Goal: Navigation & Orientation: Find specific page/section

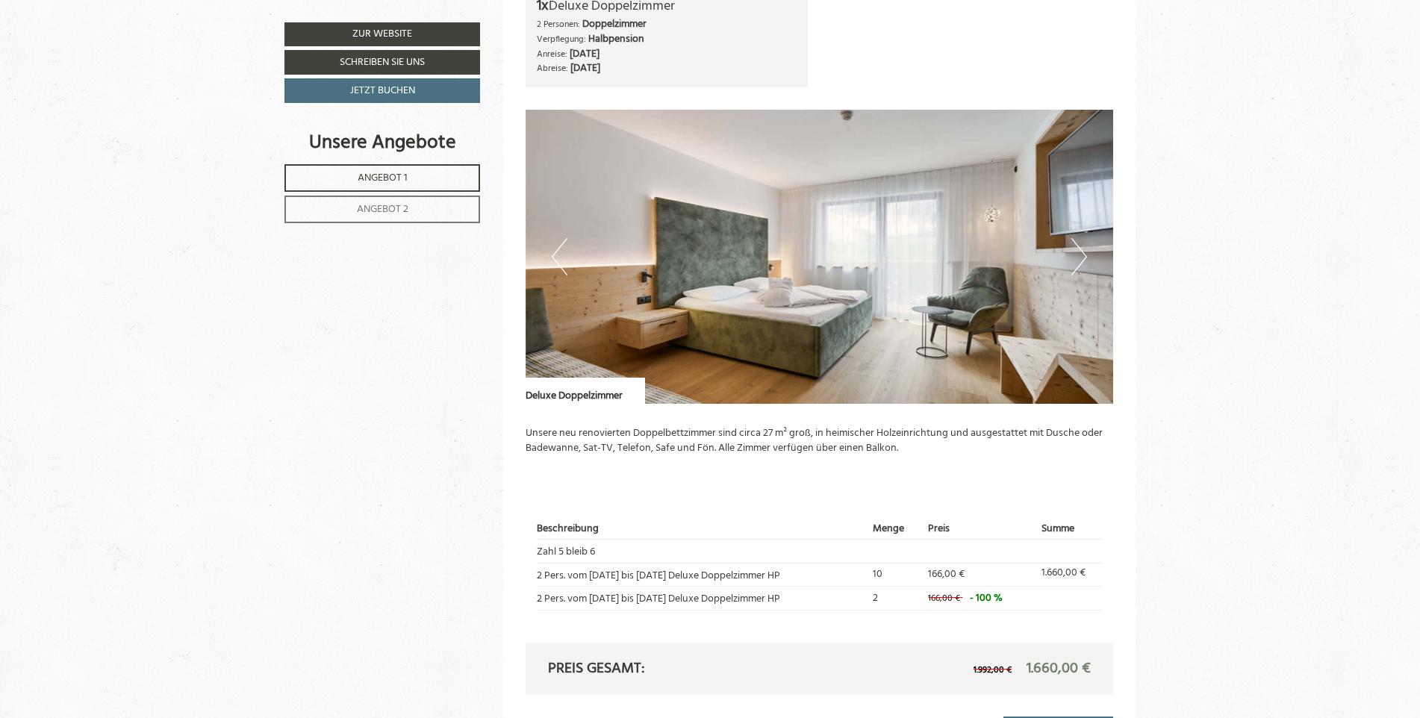
scroll to position [1045, 0]
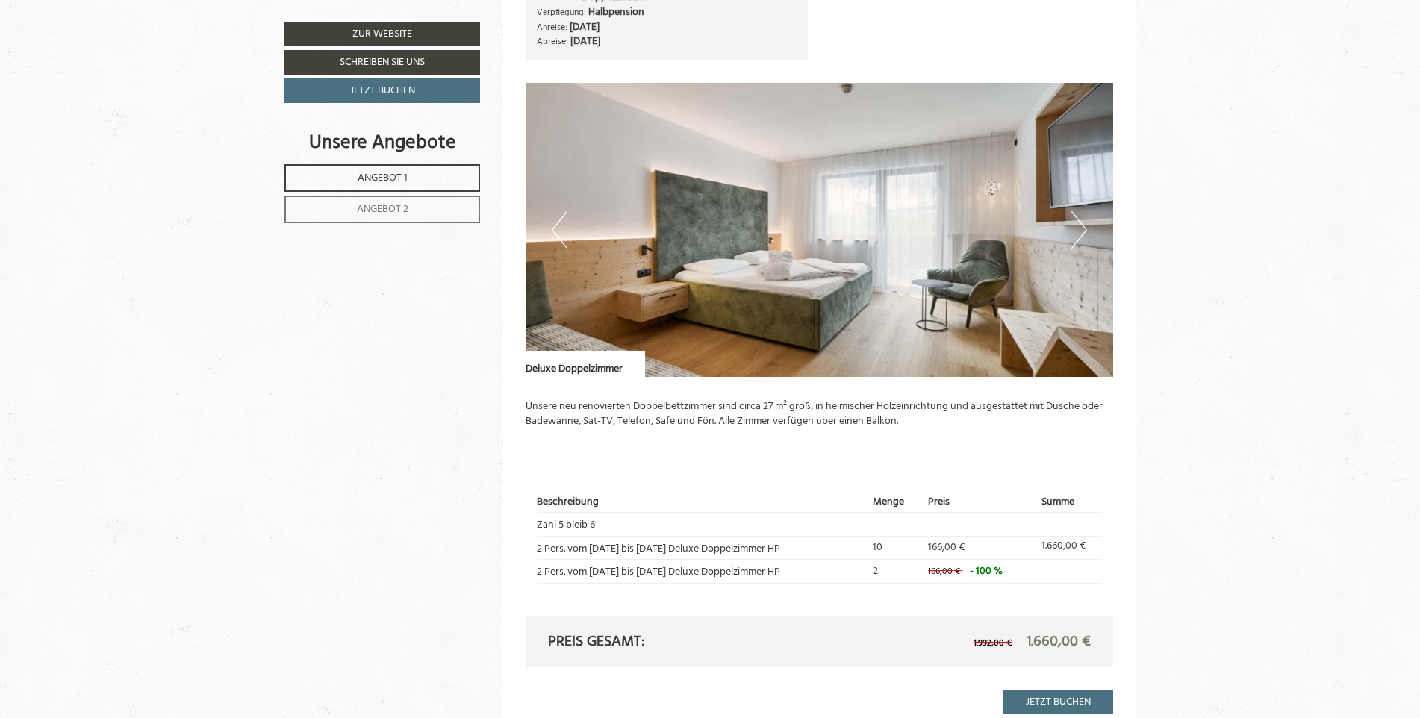
click at [1083, 227] on button "Next" at bounding box center [1080, 229] width 16 height 37
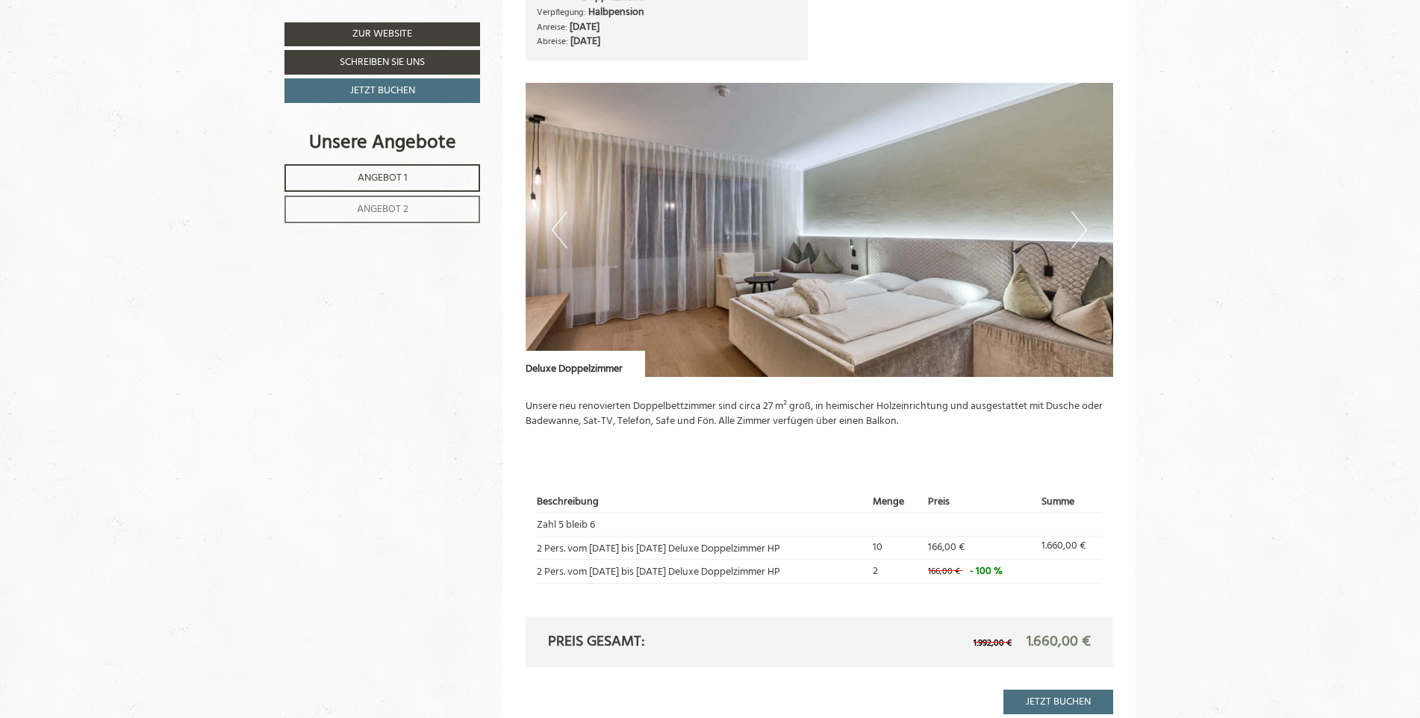
click at [1084, 227] on button "Next" at bounding box center [1080, 229] width 16 height 37
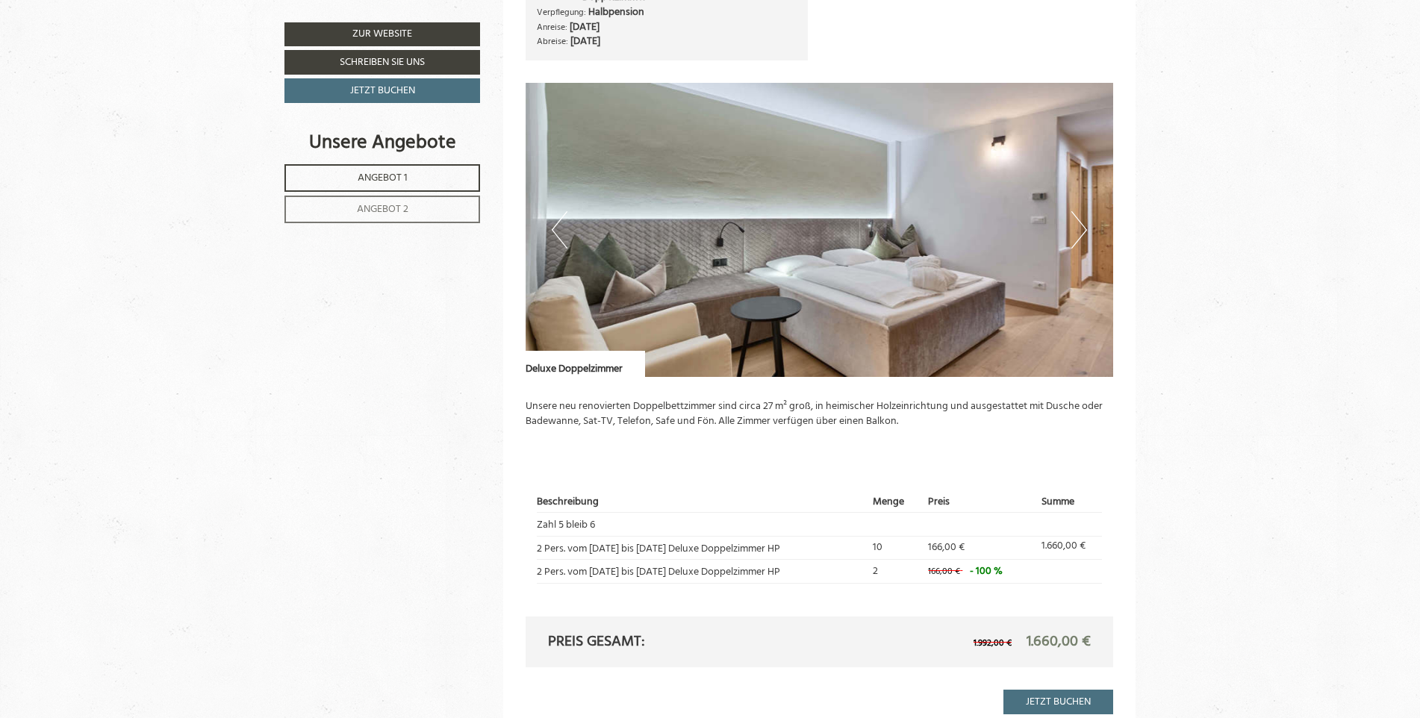
click at [1084, 227] on button "Next" at bounding box center [1080, 229] width 16 height 37
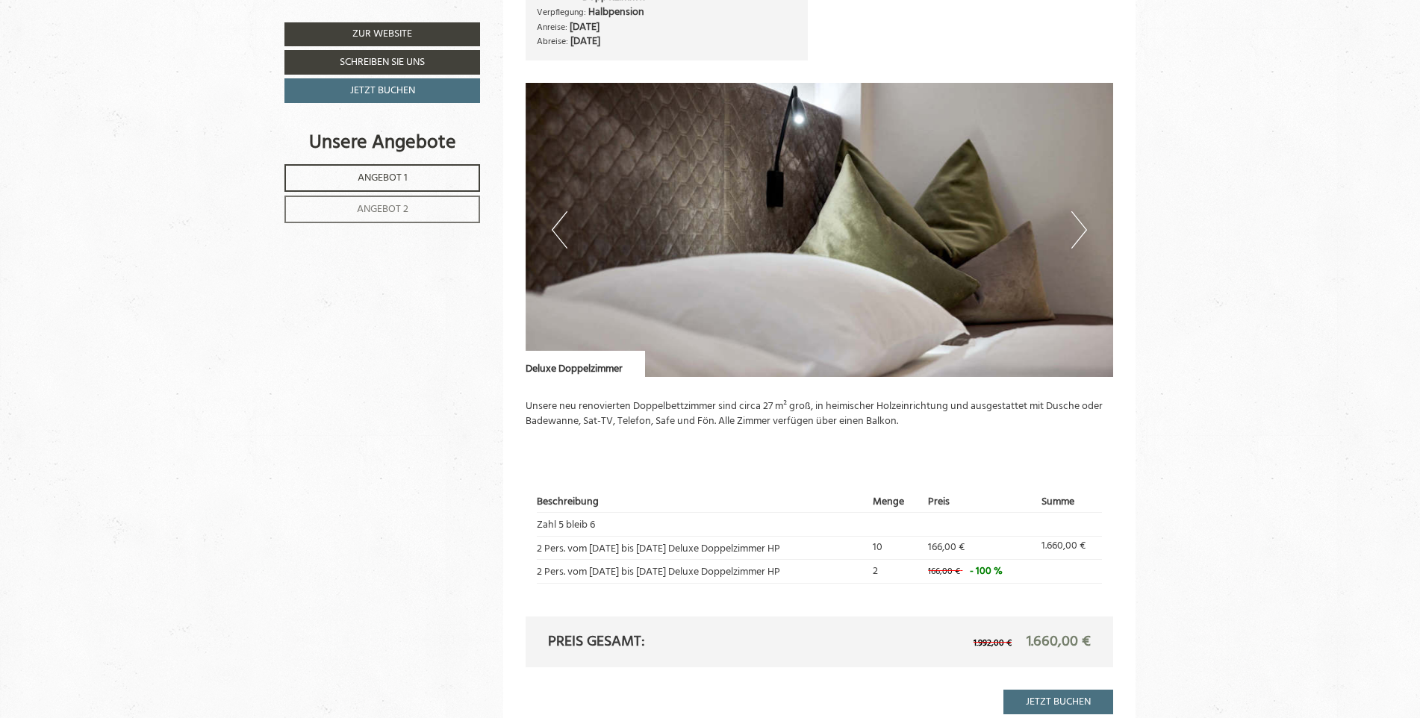
click at [1084, 227] on button "Next" at bounding box center [1080, 229] width 16 height 37
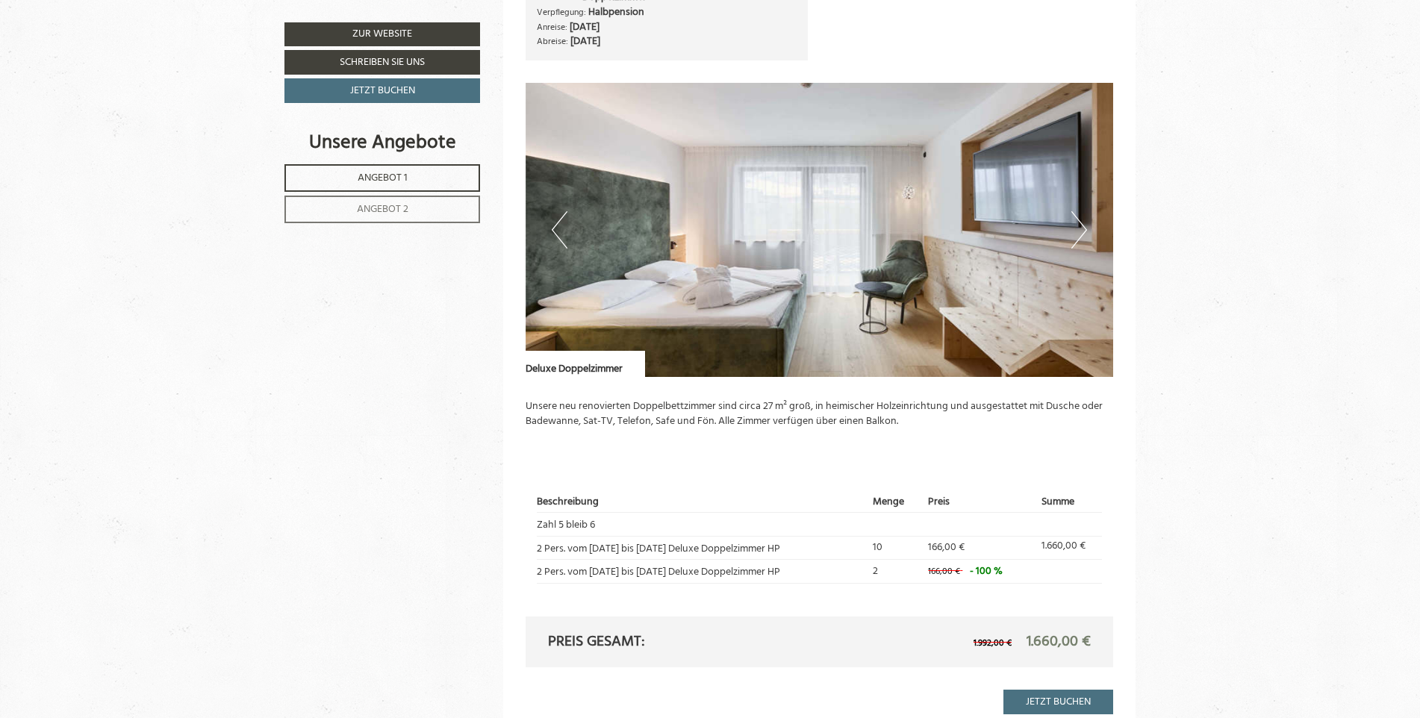
click at [1084, 227] on button "Next" at bounding box center [1080, 229] width 16 height 37
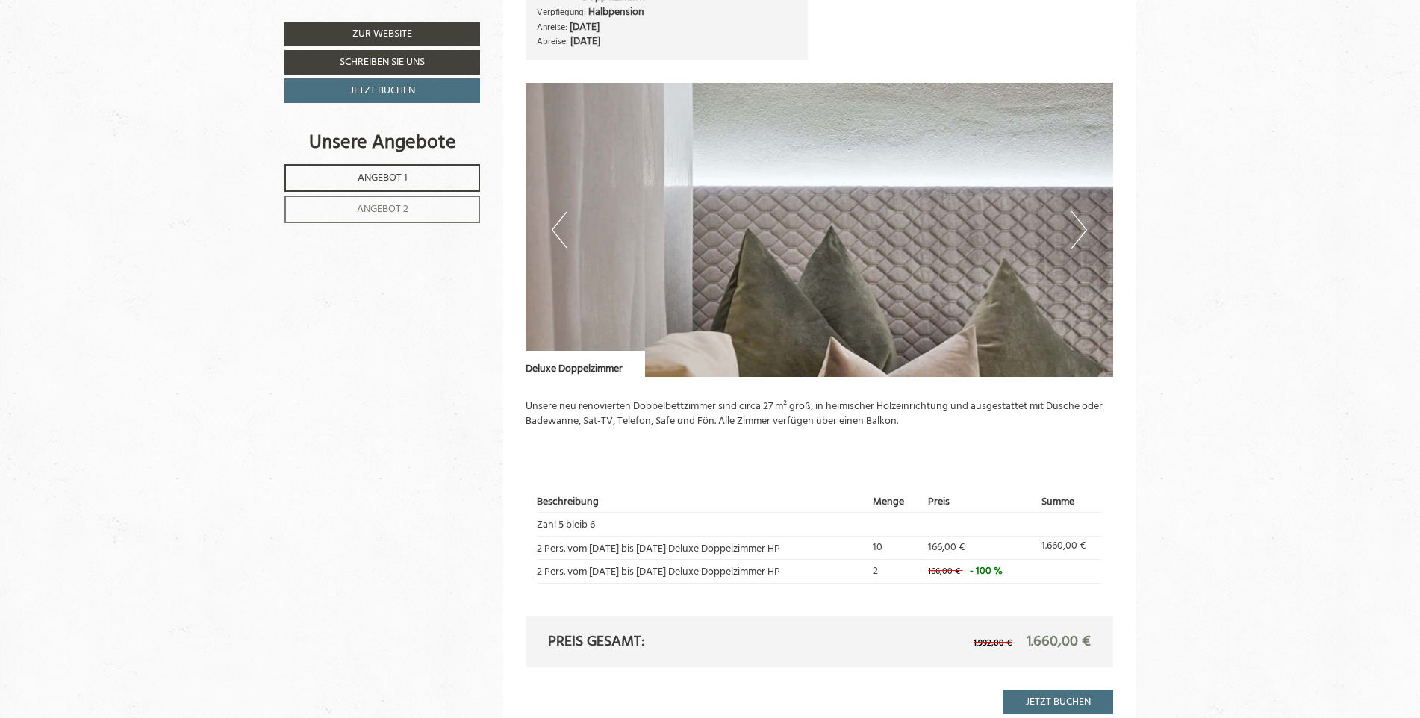
click at [1084, 227] on button "Next" at bounding box center [1080, 229] width 16 height 37
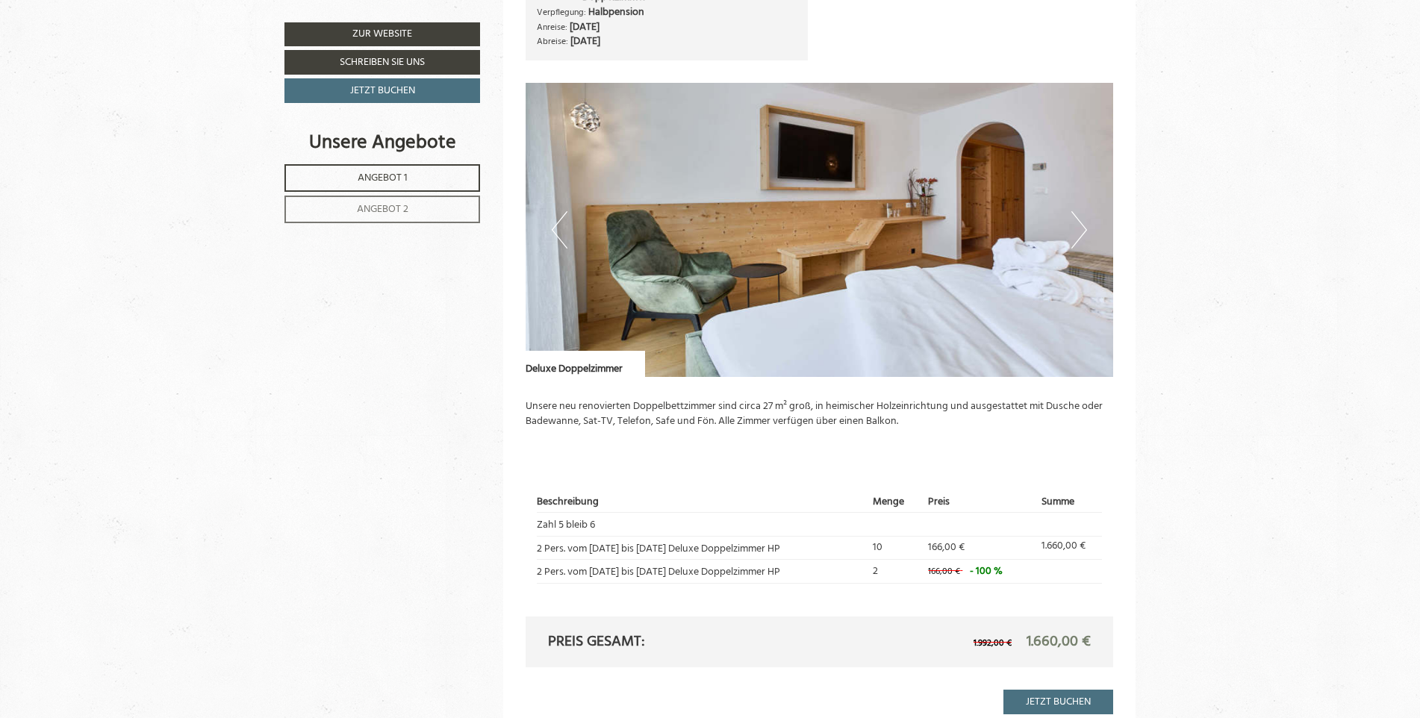
click at [1084, 227] on button "Next" at bounding box center [1080, 229] width 16 height 37
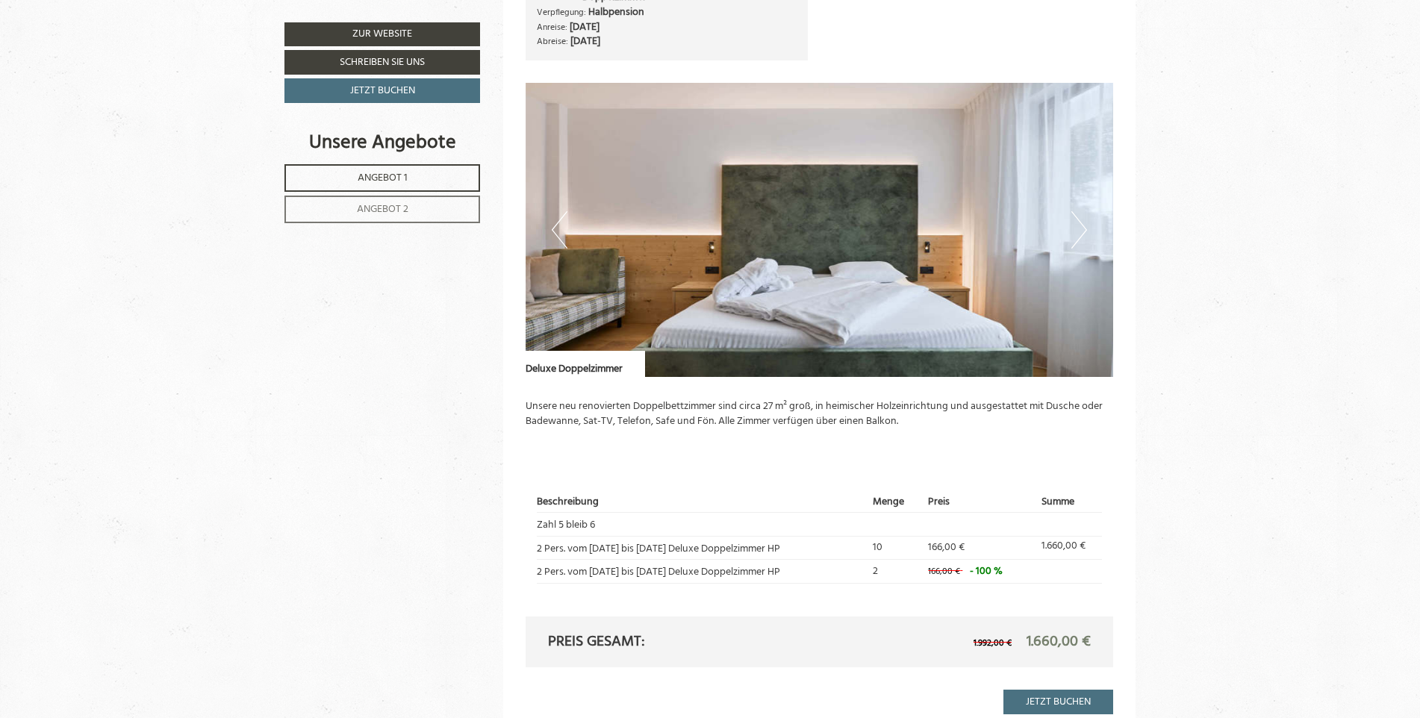
click at [1084, 227] on button "Next" at bounding box center [1080, 229] width 16 height 37
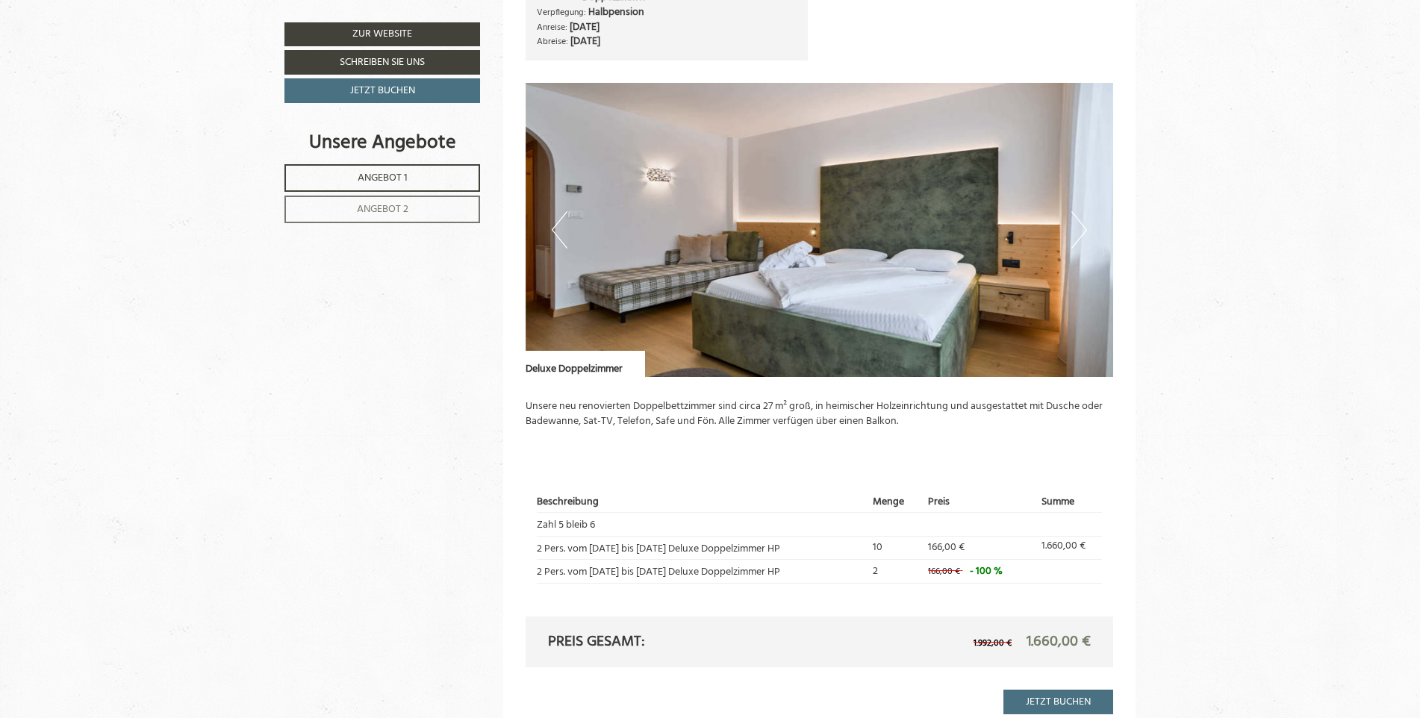
click at [1084, 227] on button "Next" at bounding box center [1080, 229] width 16 height 37
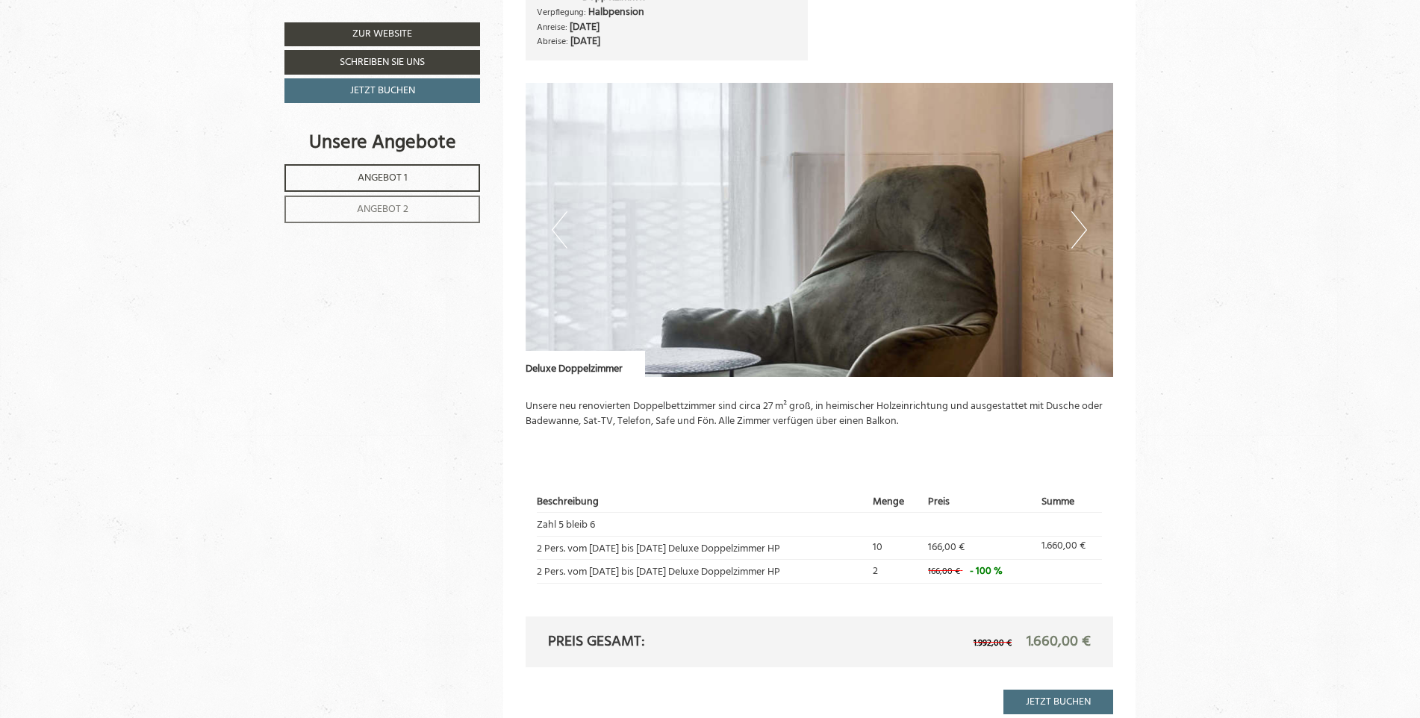
click at [1084, 227] on button "Next" at bounding box center [1080, 229] width 16 height 37
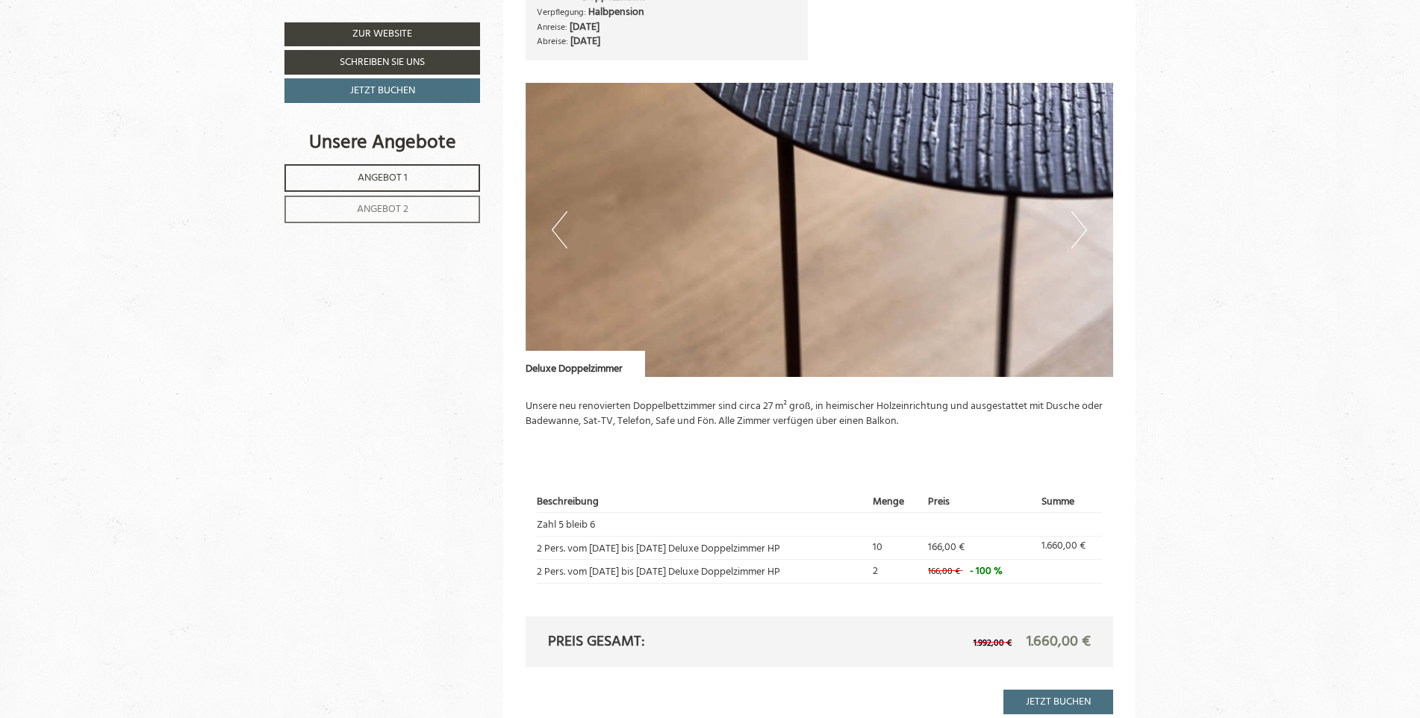
click at [1084, 227] on button "Next" at bounding box center [1080, 229] width 16 height 37
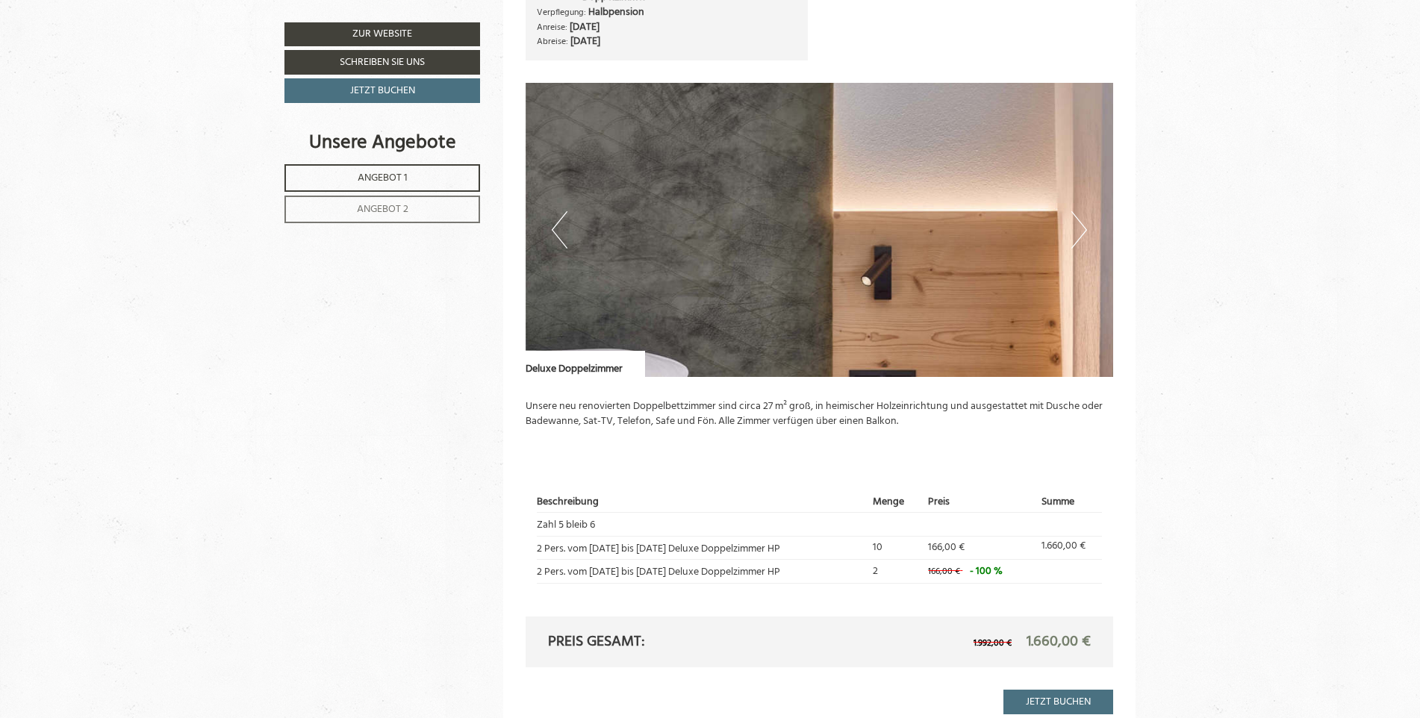
click at [1084, 227] on button "Next" at bounding box center [1080, 229] width 16 height 37
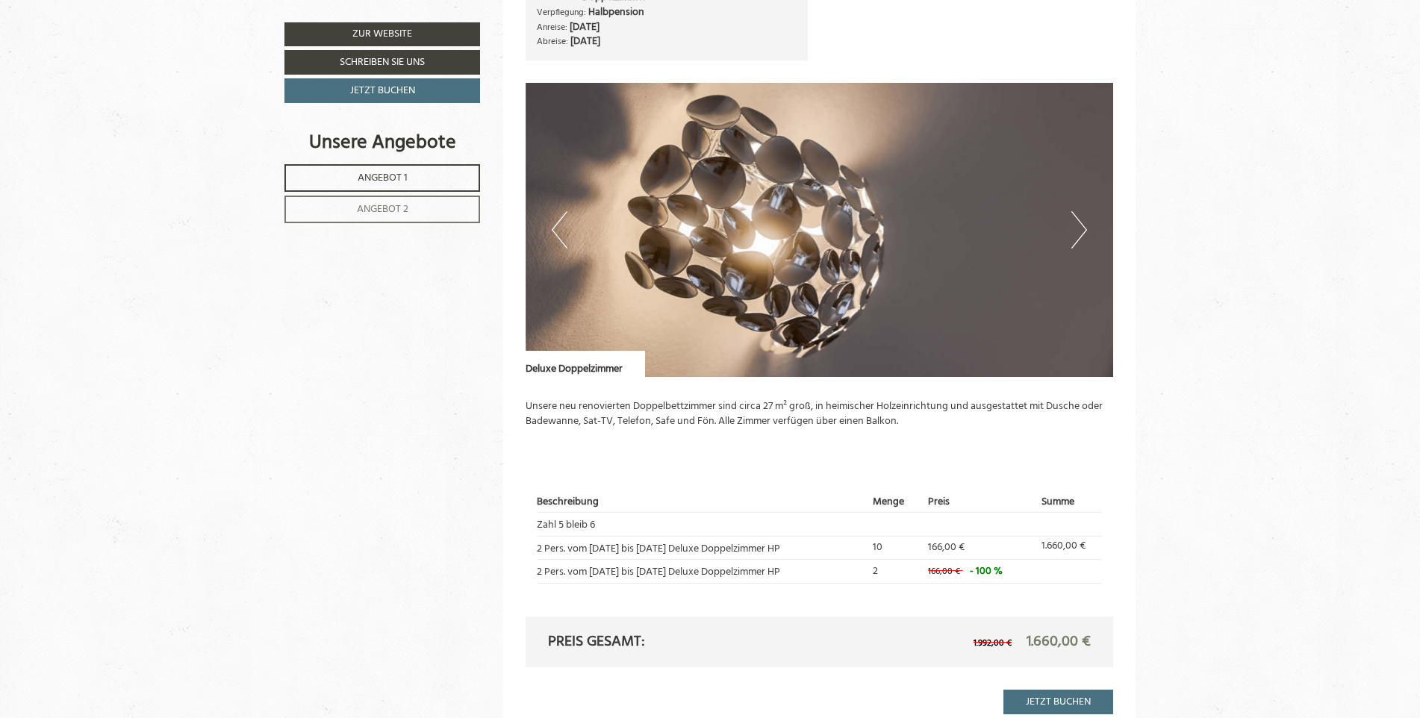
click at [1084, 227] on button "Next" at bounding box center [1080, 229] width 16 height 37
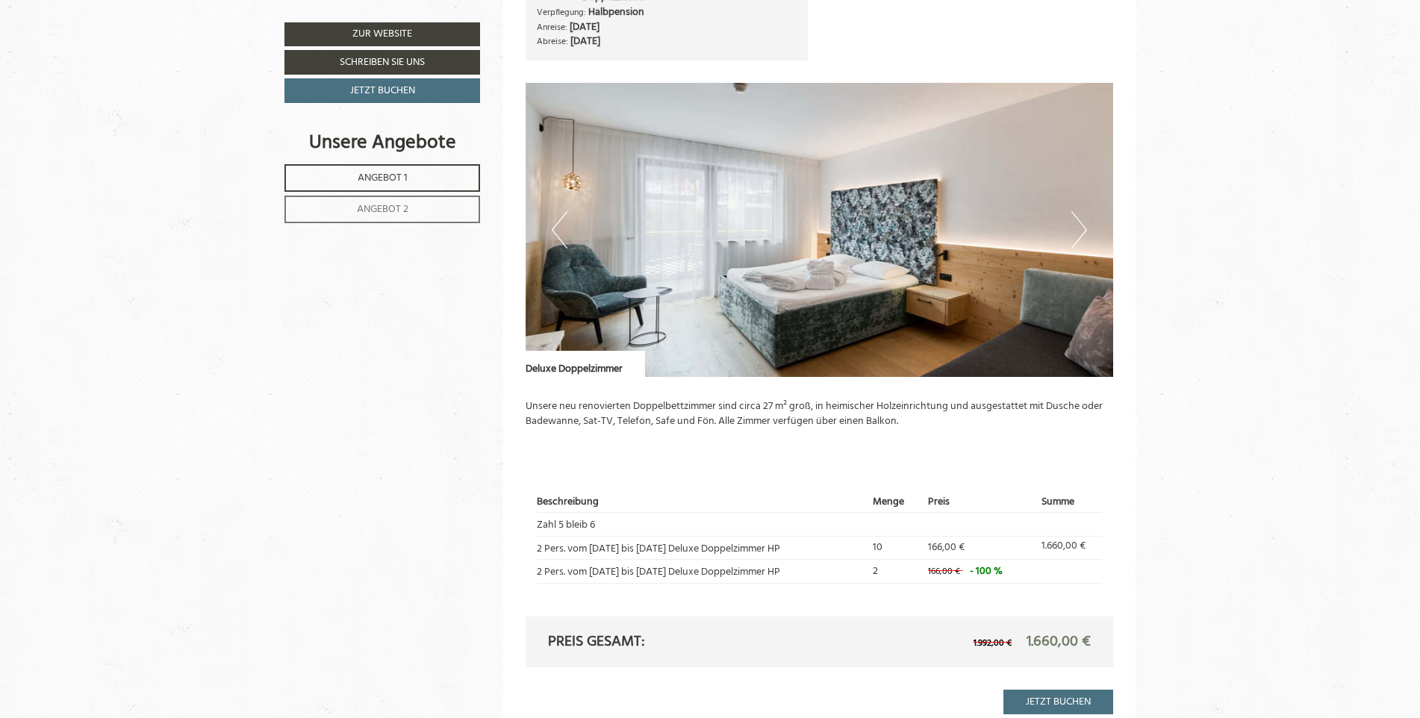
click at [1084, 227] on button "Next" at bounding box center [1080, 229] width 16 height 37
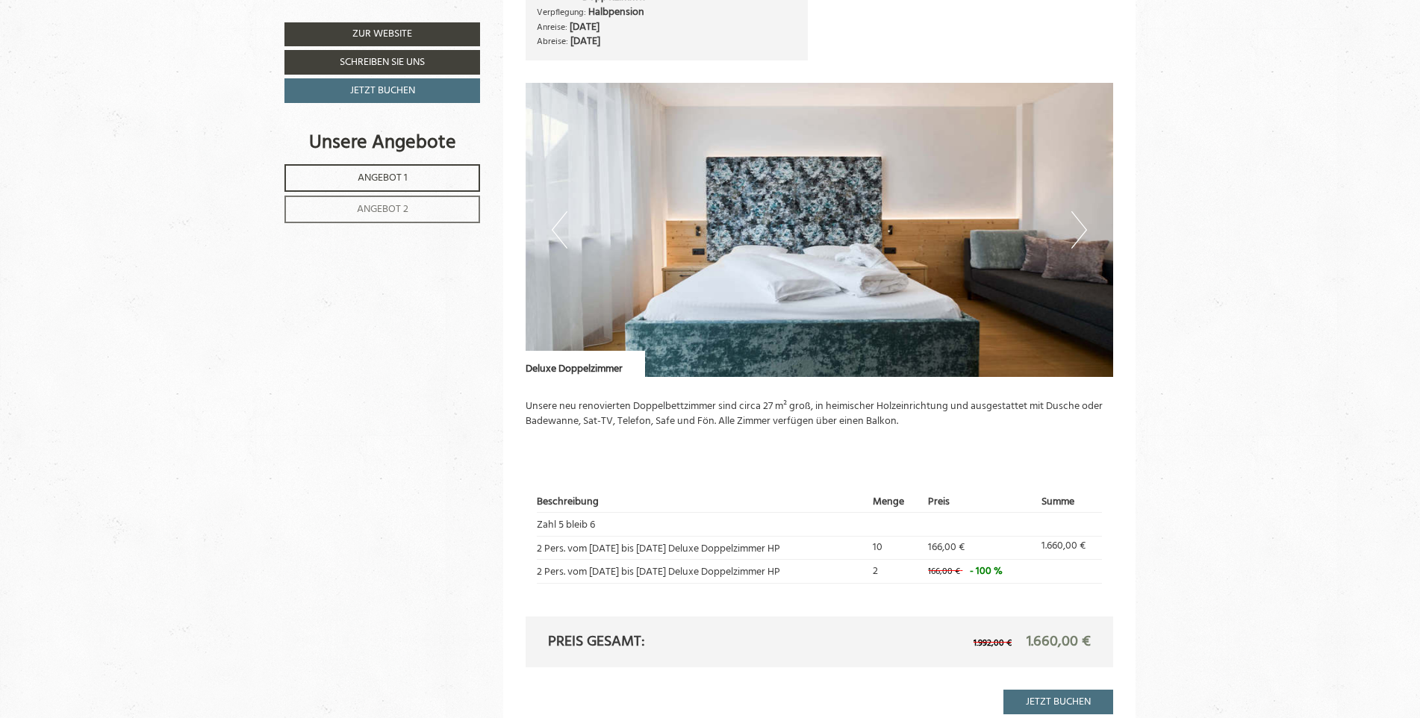
click at [1084, 227] on button "Next" at bounding box center [1080, 229] width 16 height 37
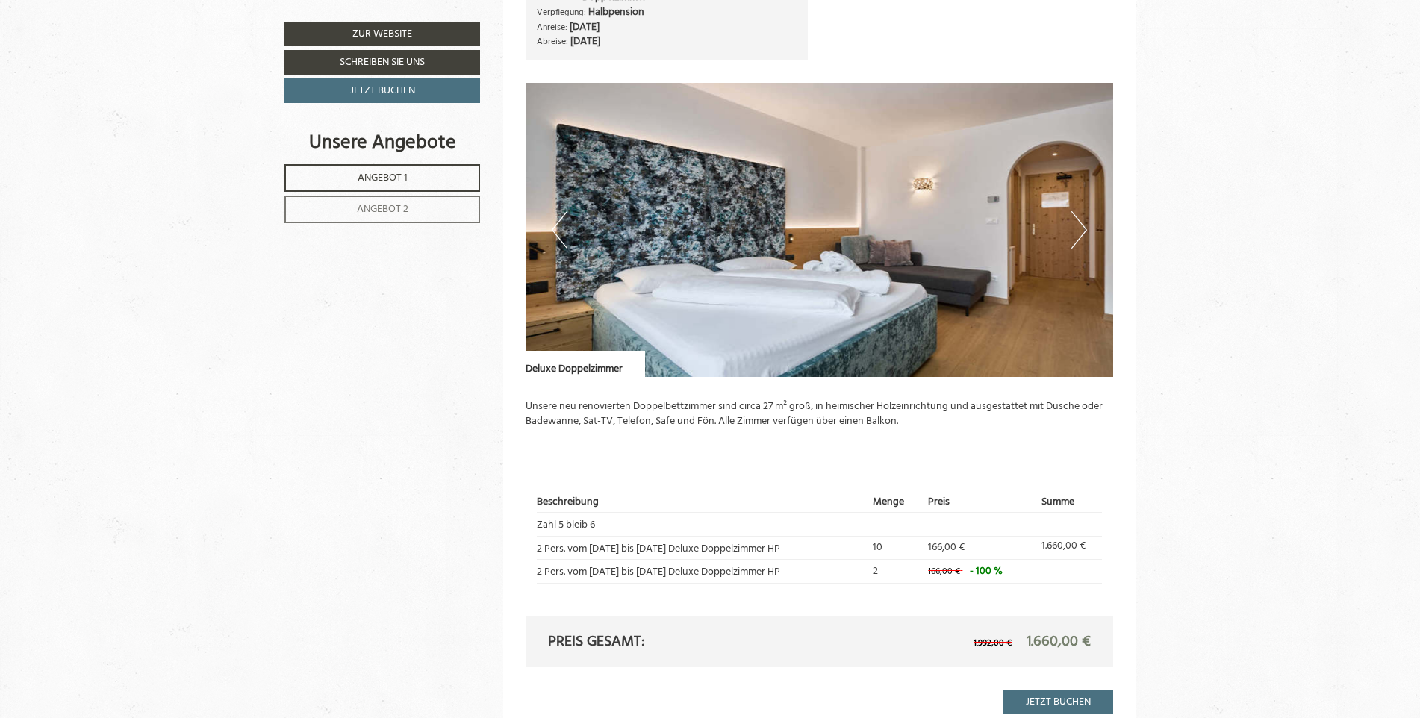
click at [1084, 227] on button "Next" at bounding box center [1080, 229] width 16 height 37
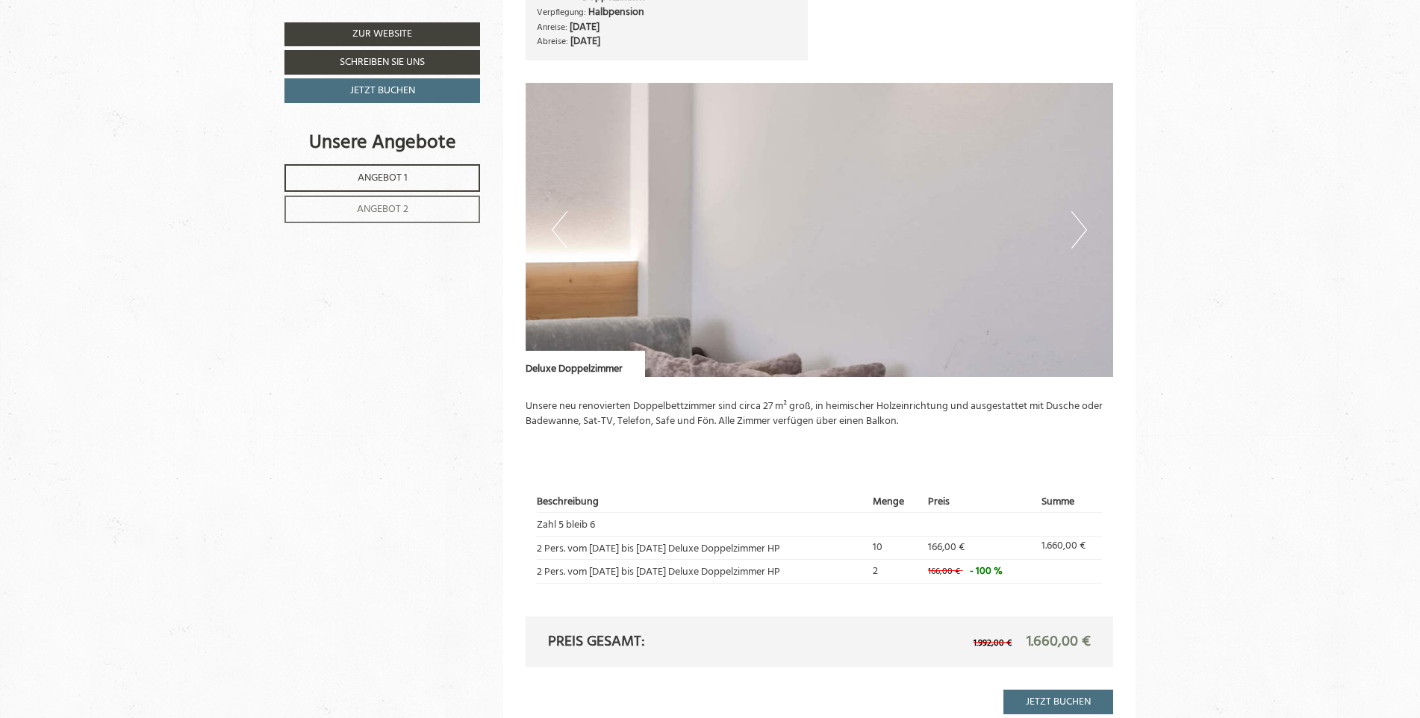
click at [1084, 227] on button "Next" at bounding box center [1080, 229] width 16 height 37
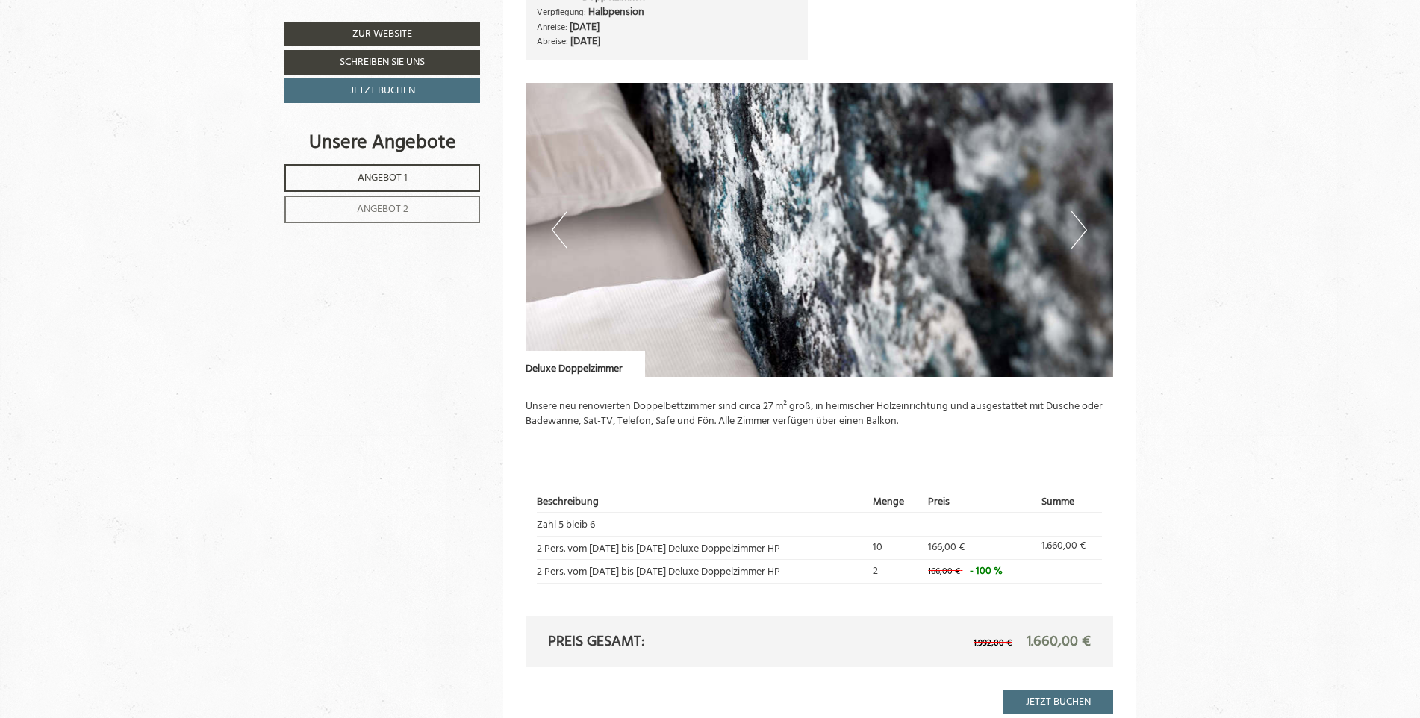
click at [1084, 227] on button "Next" at bounding box center [1080, 229] width 16 height 37
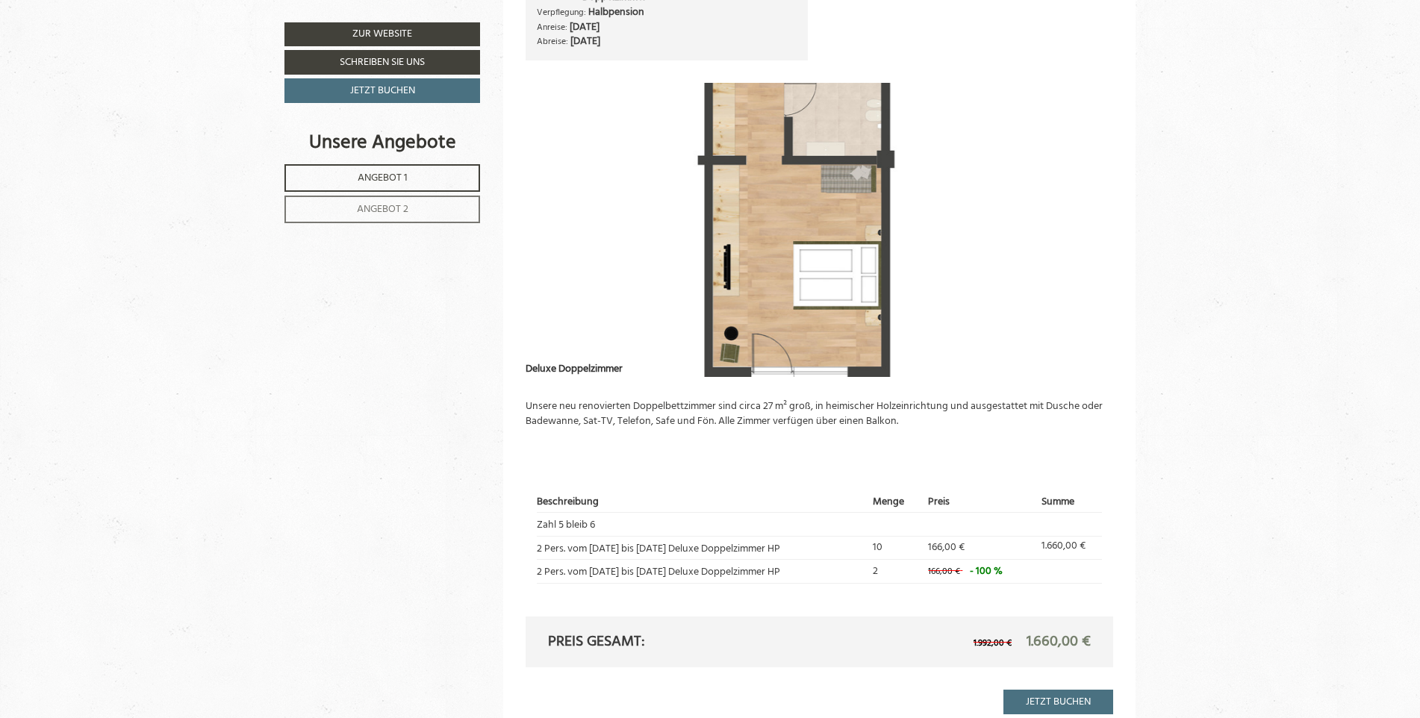
click at [1084, 227] on button "Next" at bounding box center [1080, 229] width 16 height 37
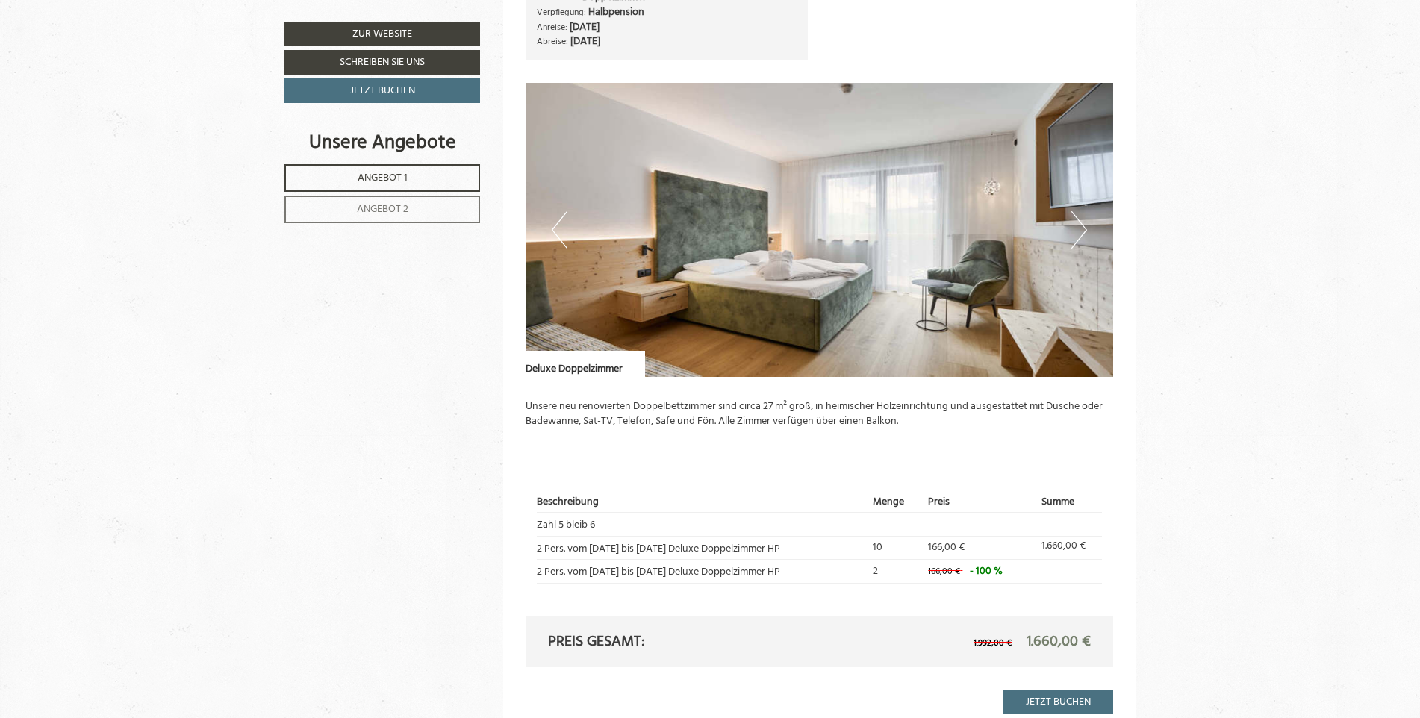
click at [1084, 227] on button "Next" at bounding box center [1080, 229] width 16 height 37
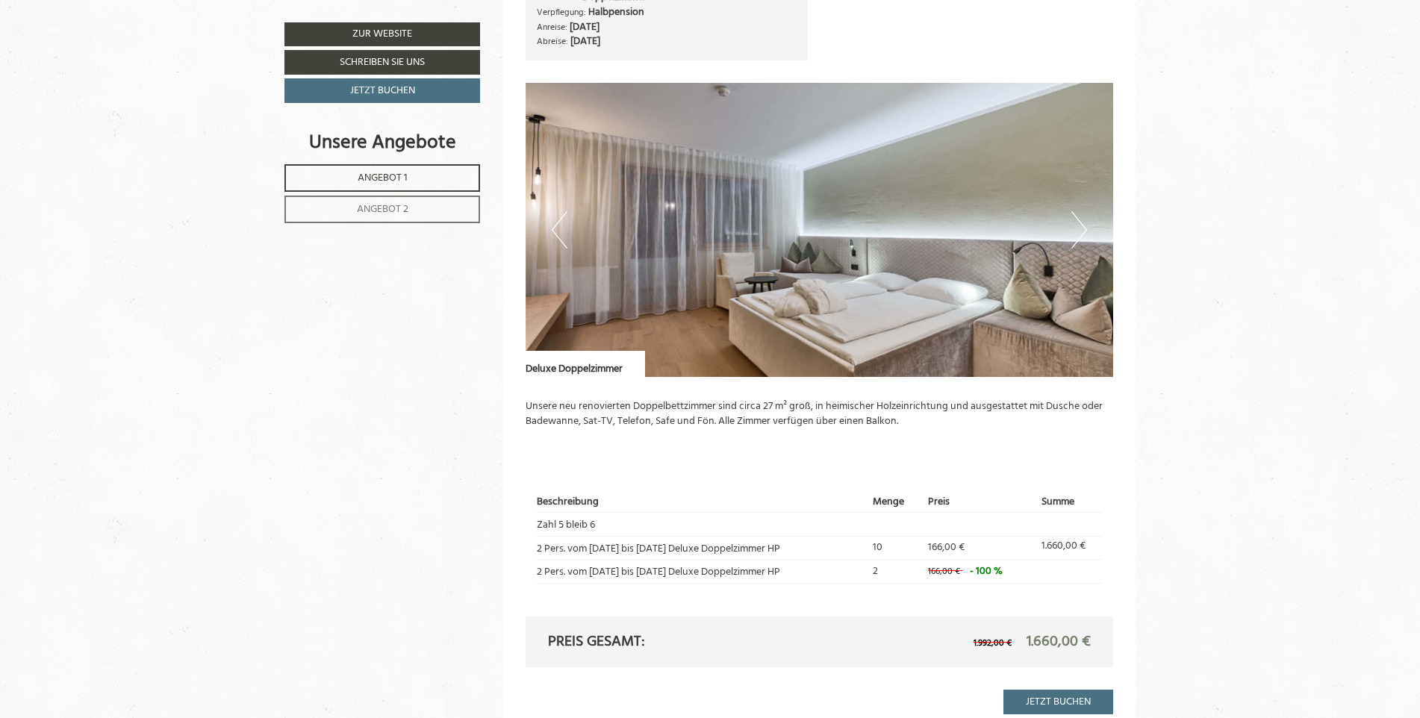
click at [1084, 227] on button "Next" at bounding box center [1080, 229] width 16 height 37
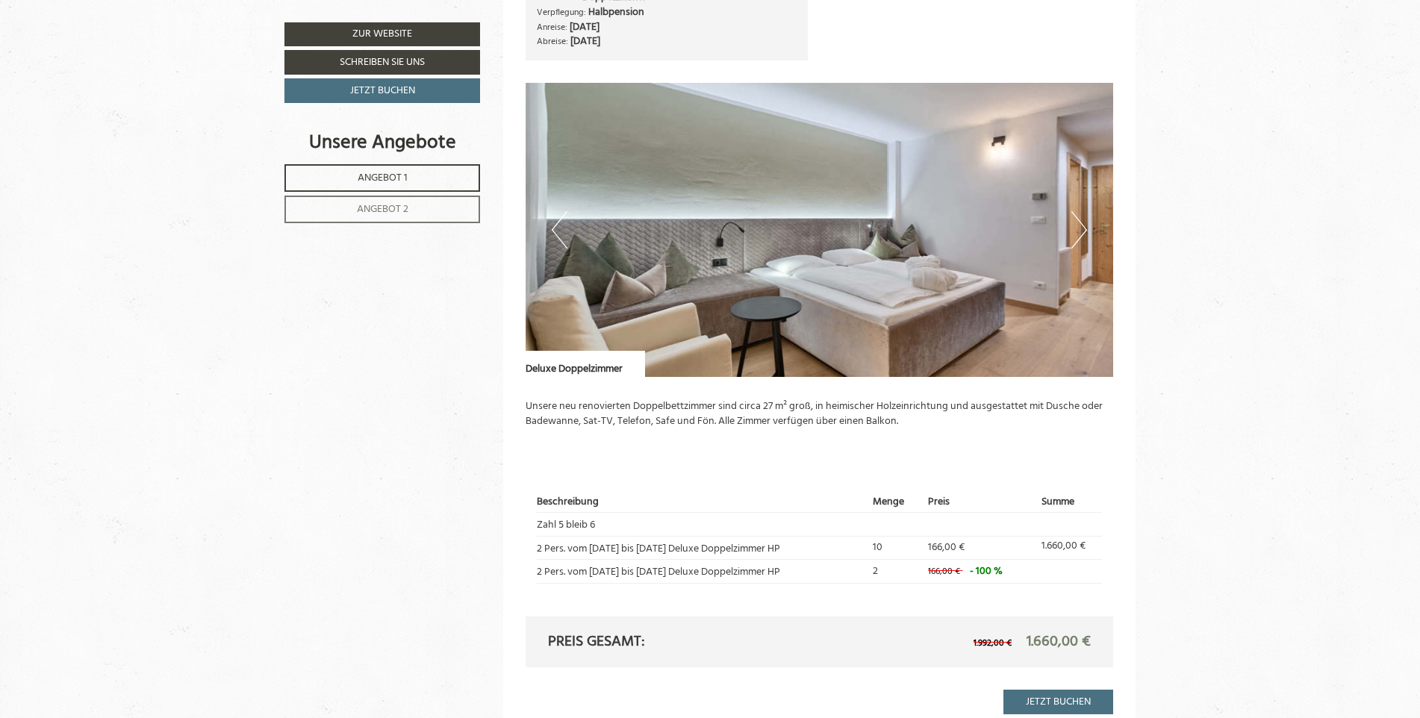
click at [1084, 227] on button "Next" at bounding box center [1080, 229] width 16 height 37
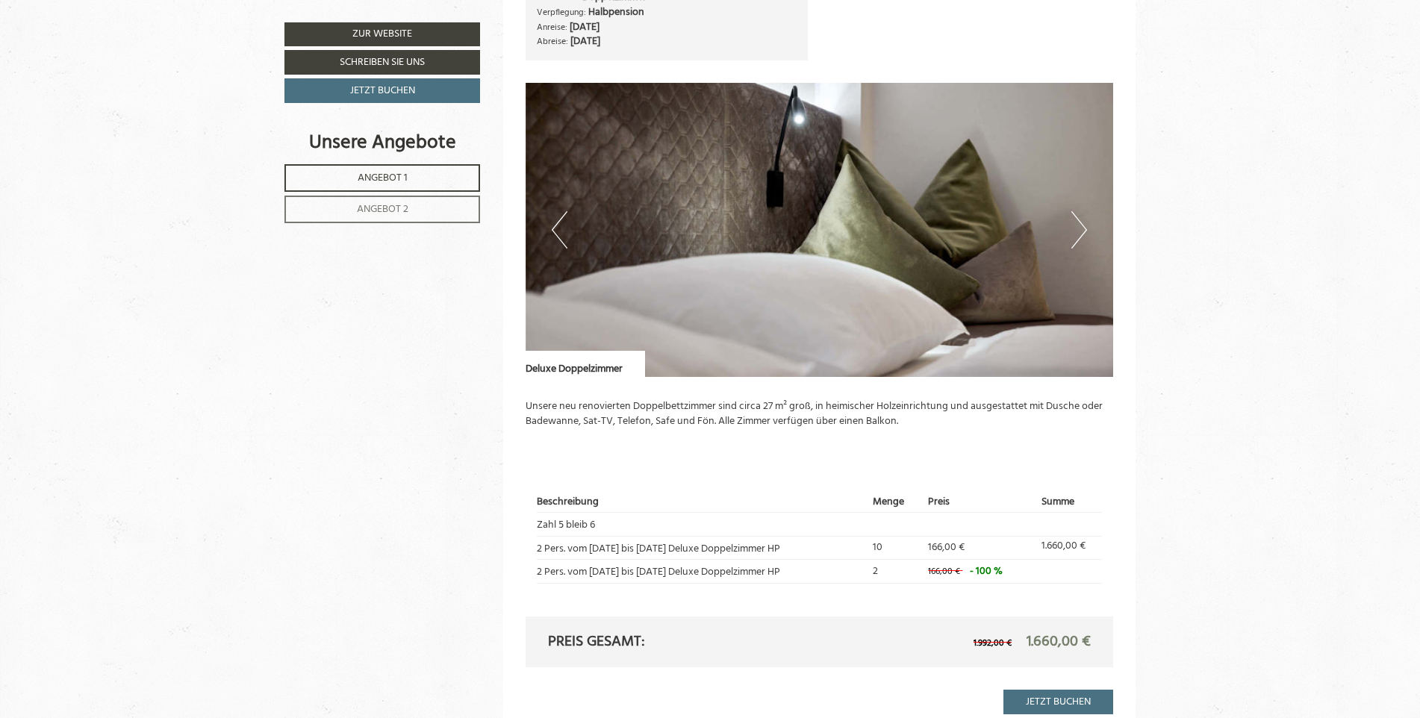
click at [1084, 227] on button "Next" at bounding box center [1080, 229] width 16 height 37
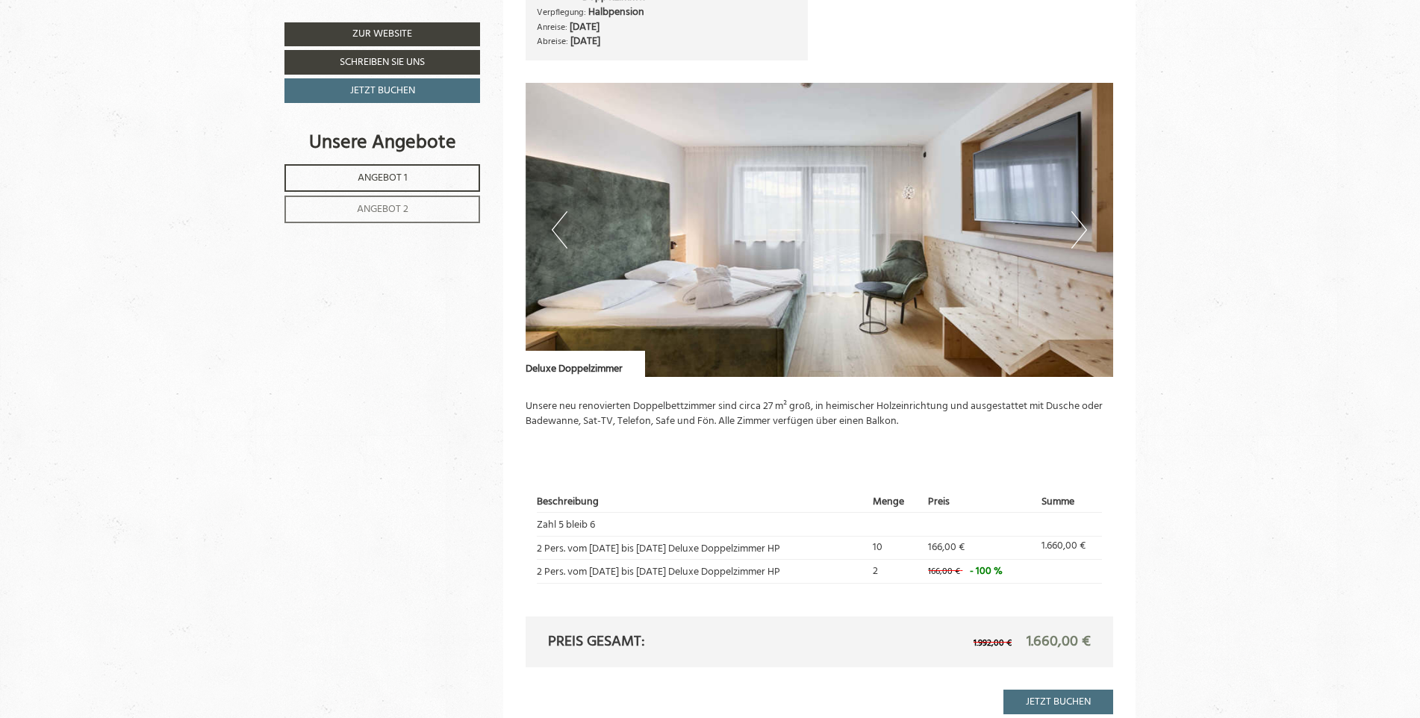
click at [1084, 227] on button "Next" at bounding box center [1080, 229] width 16 height 37
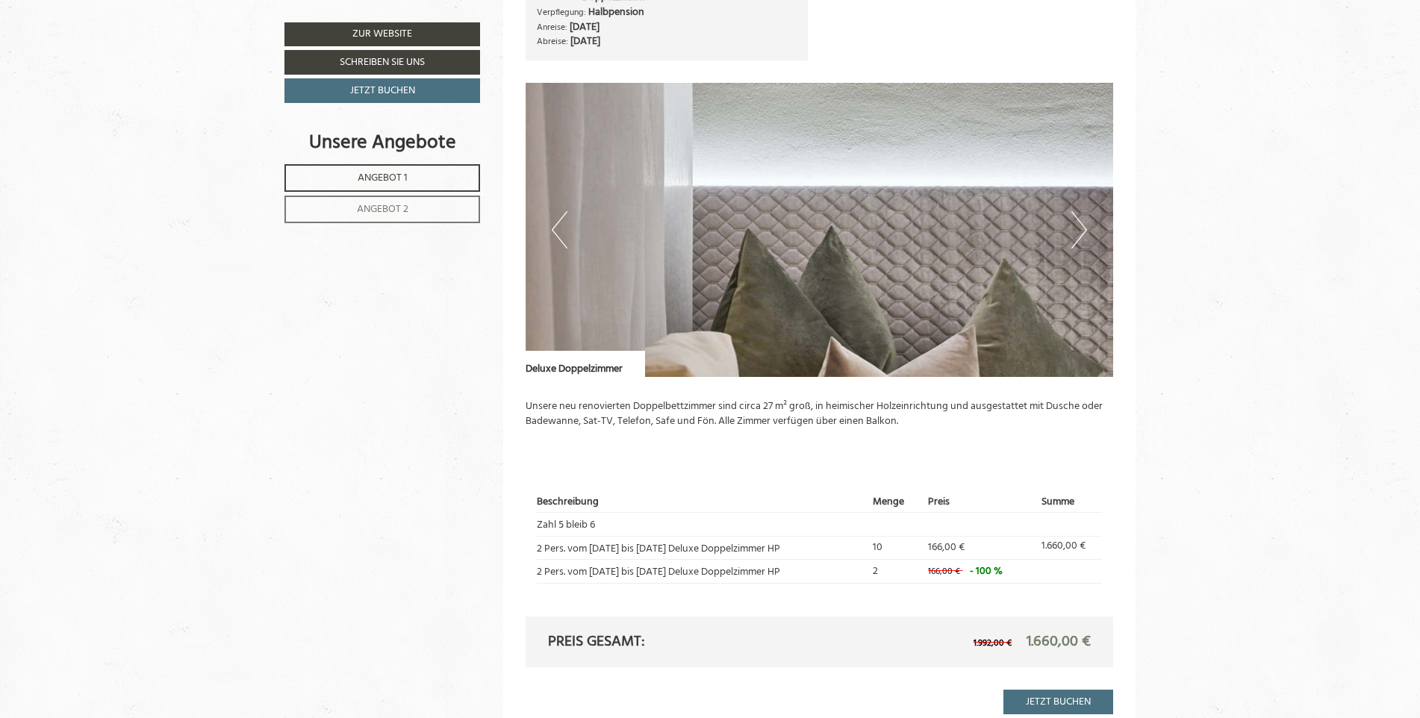
click at [1084, 227] on button "Next" at bounding box center [1080, 229] width 16 height 37
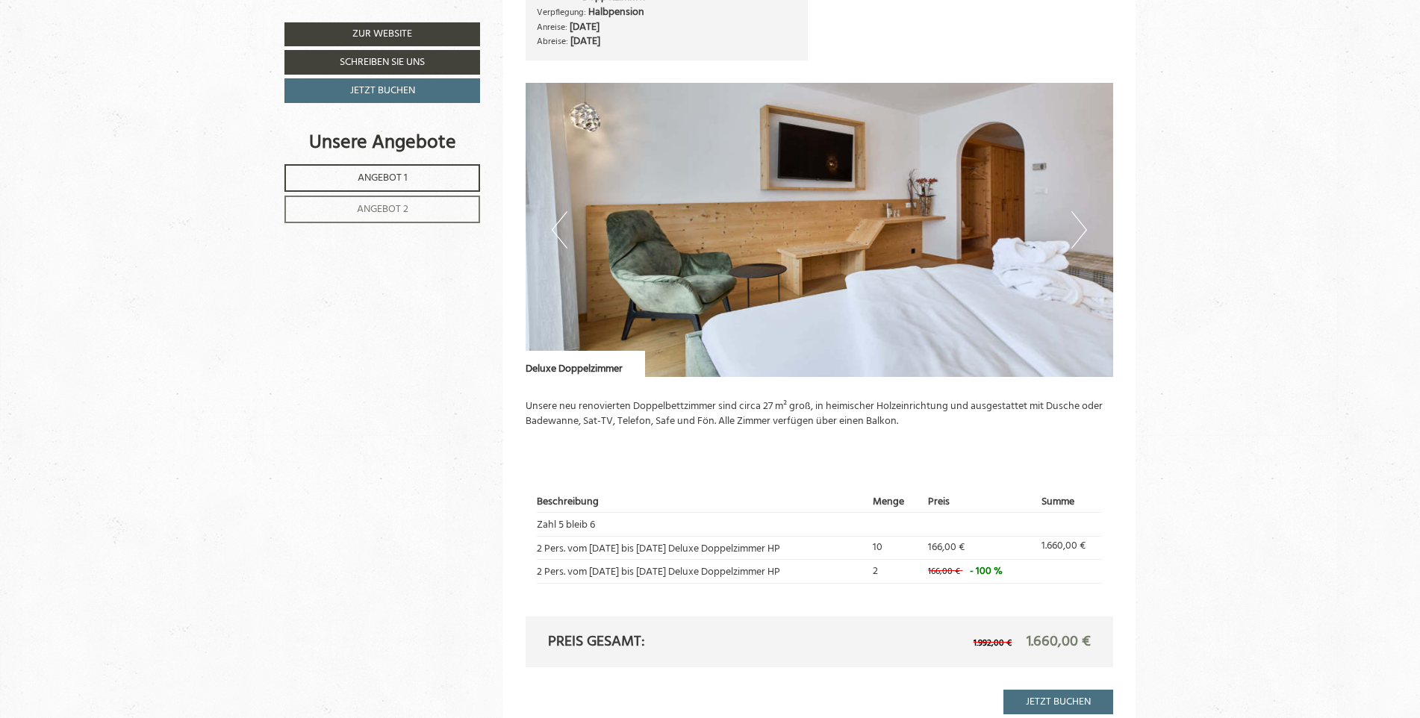
click at [1084, 227] on button "Next" at bounding box center [1080, 229] width 16 height 37
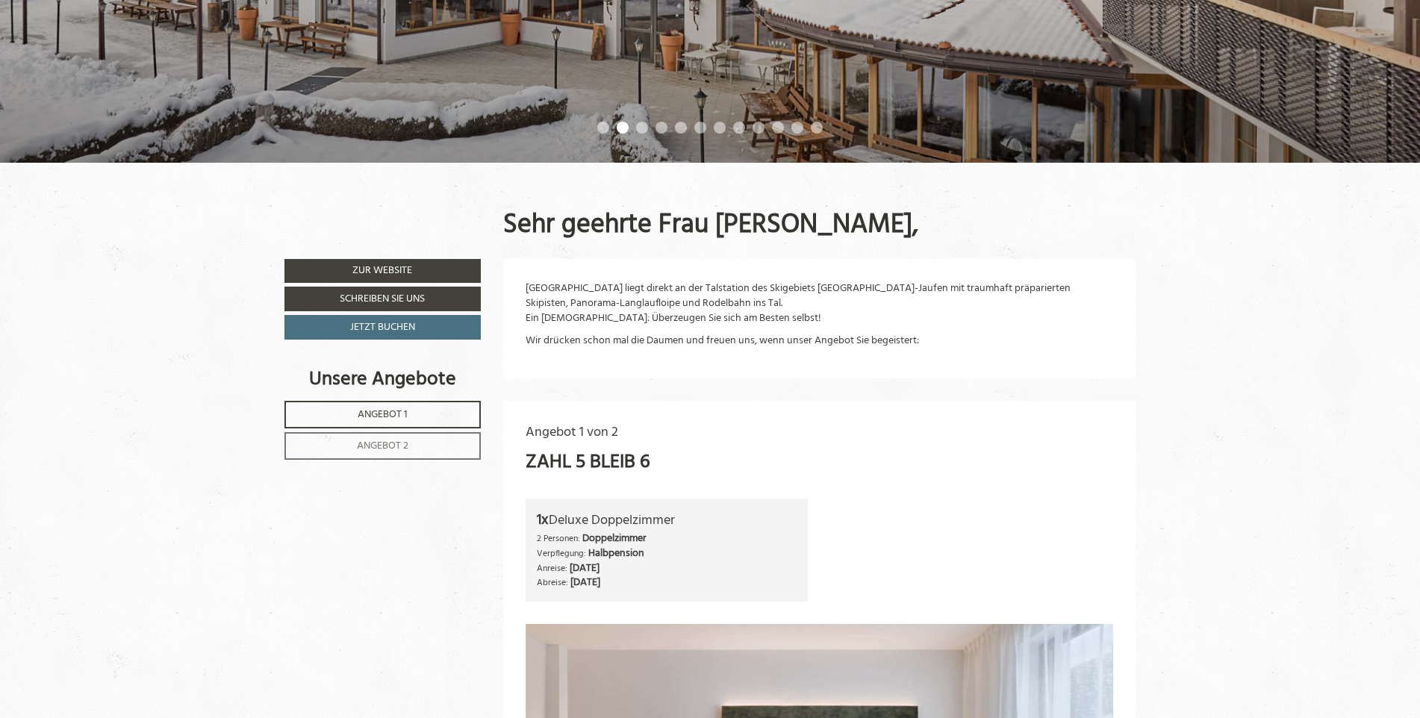
scroll to position [597, 0]
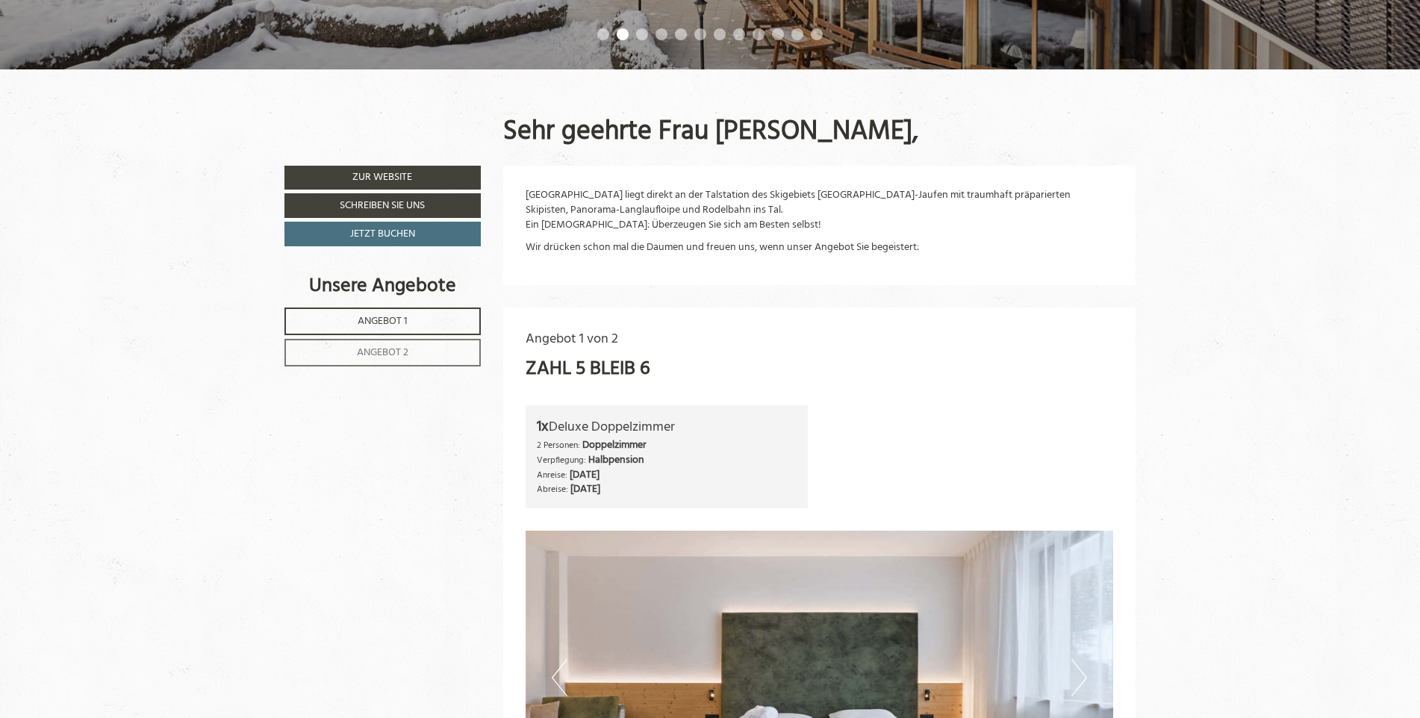
click at [388, 355] on span "Angebot 2" at bounding box center [383, 352] width 52 height 17
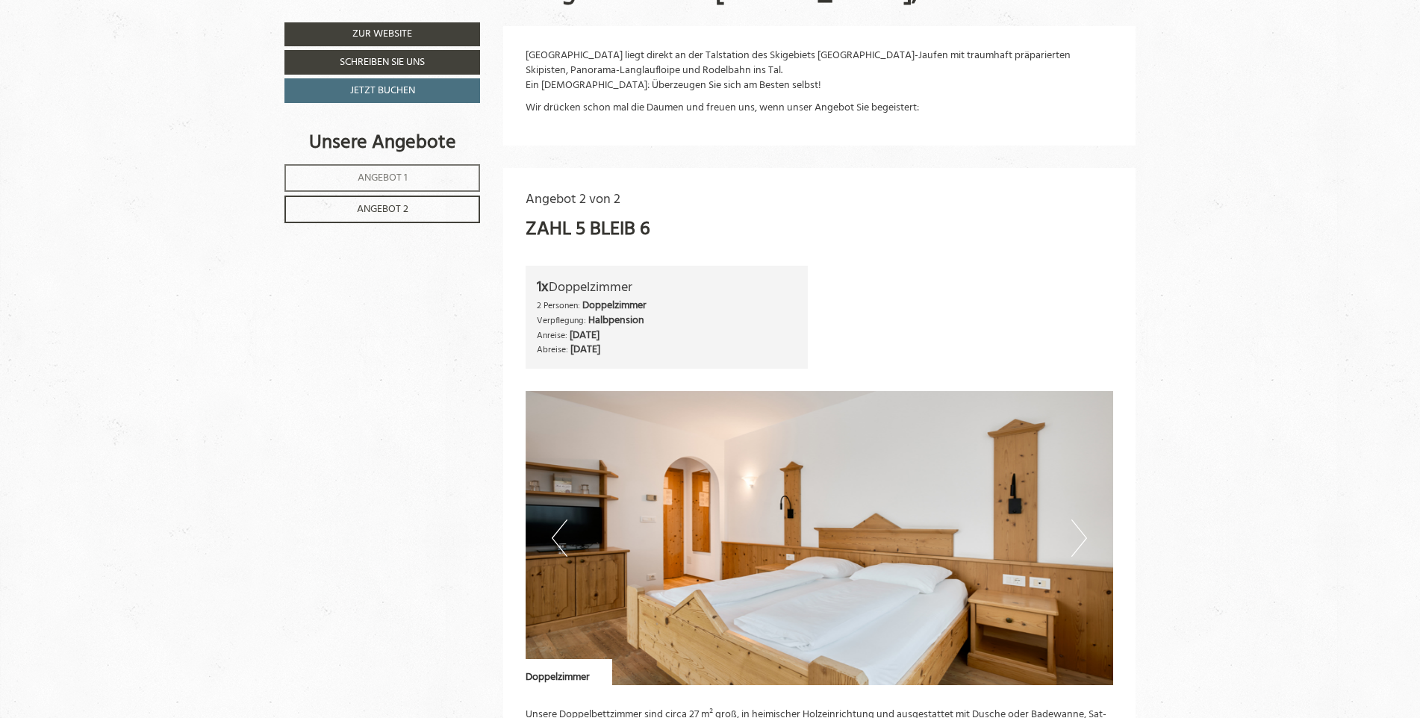
scroll to position [1054, 0]
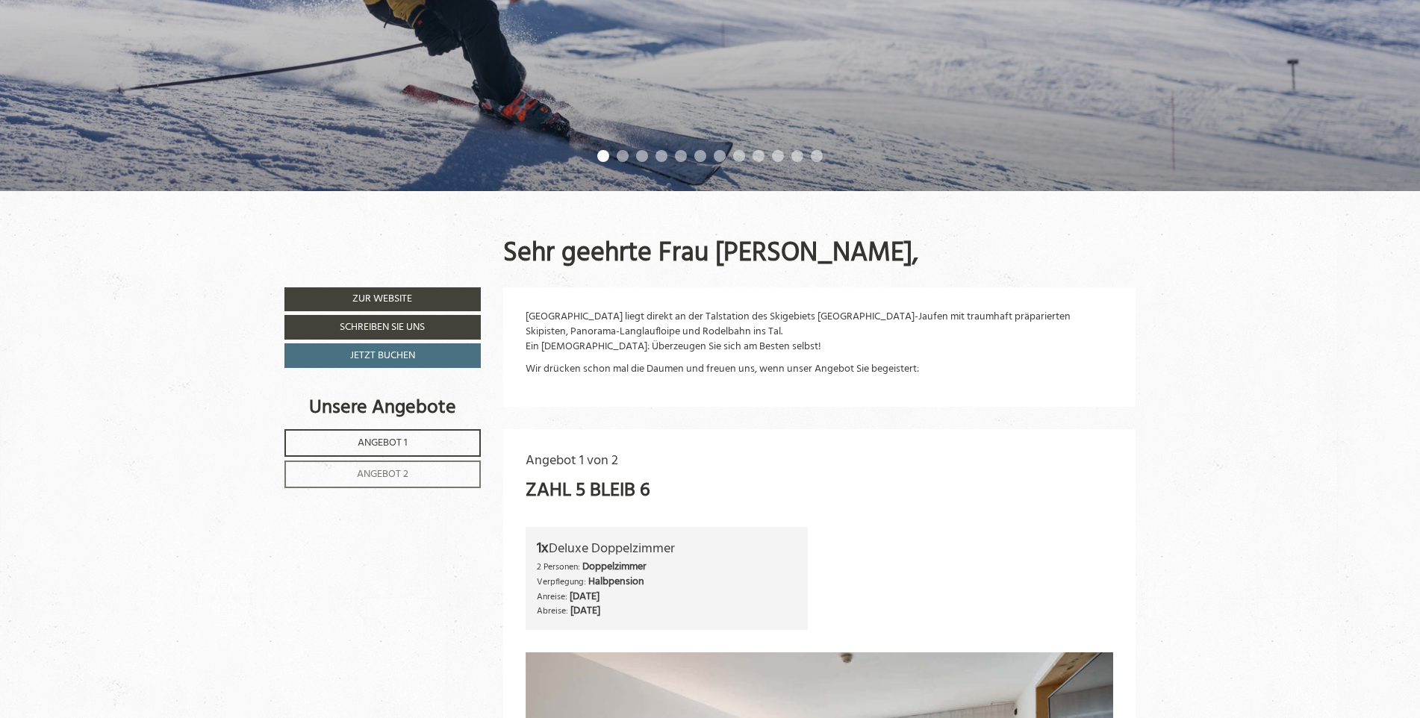
scroll to position [523, 0]
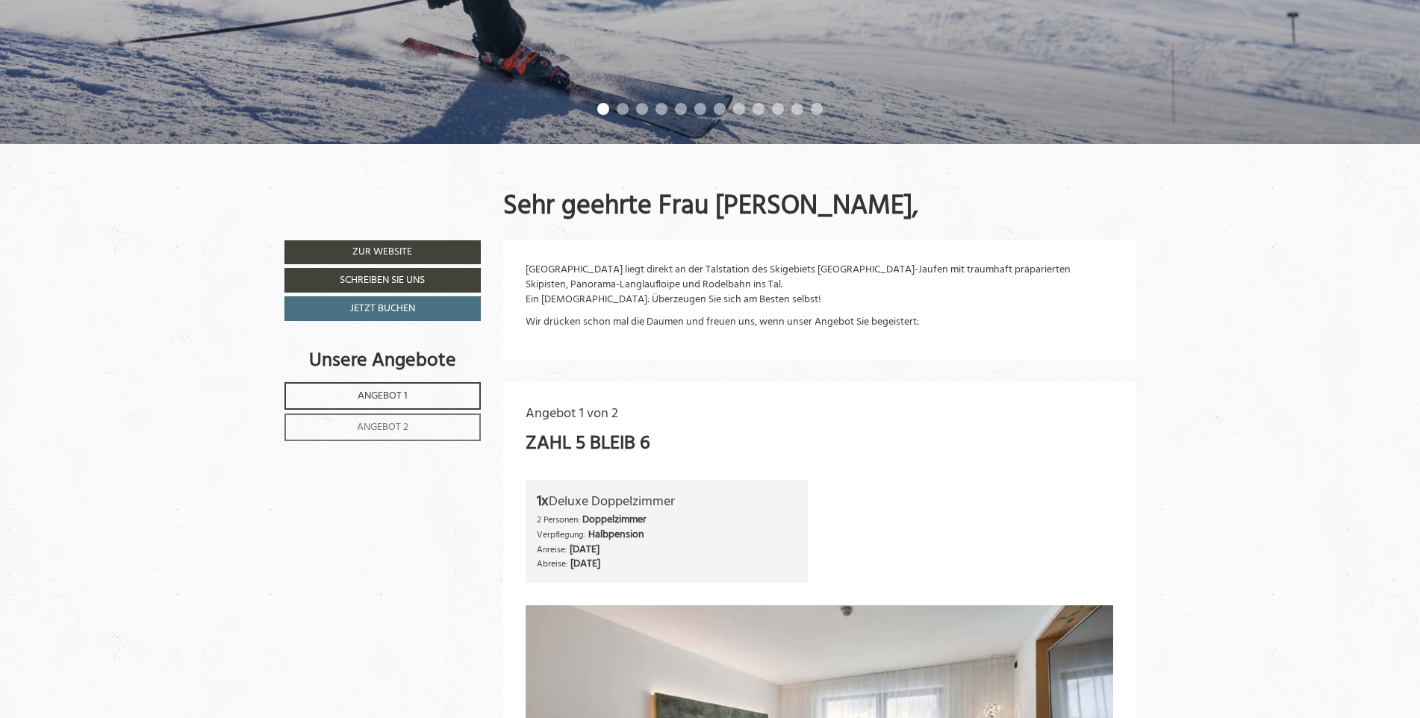
click at [379, 394] on span "Angebot 1" at bounding box center [383, 396] width 50 height 17
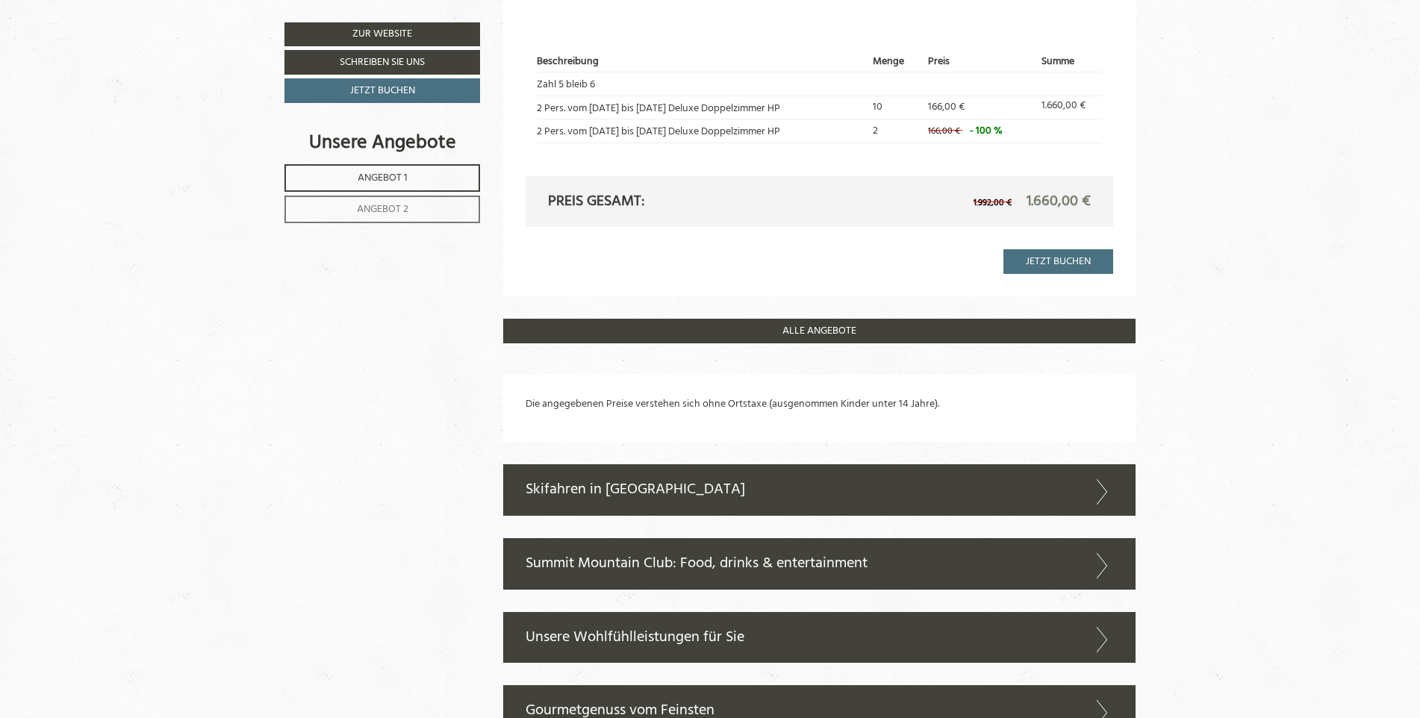
scroll to position [1577, 0]
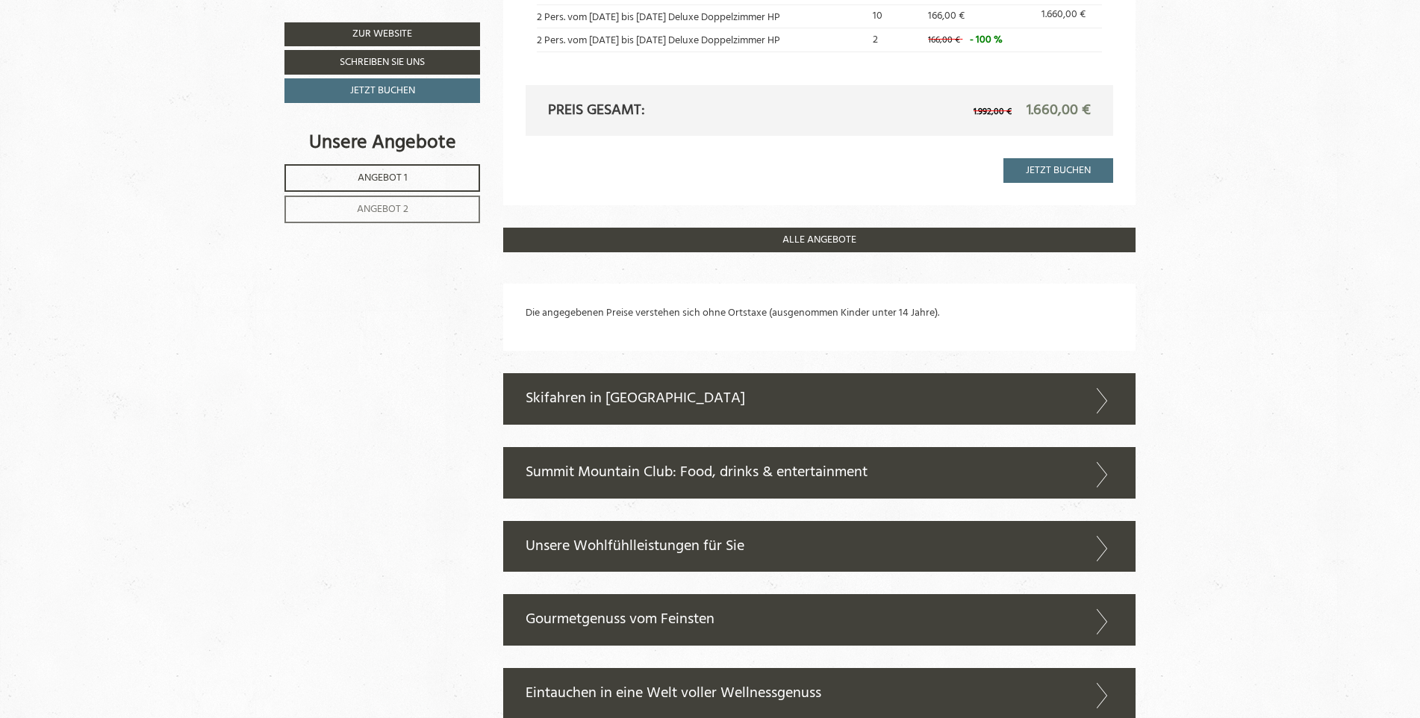
click at [380, 208] on span "Angebot 2" at bounding box center [383, 209] width 52 height 17
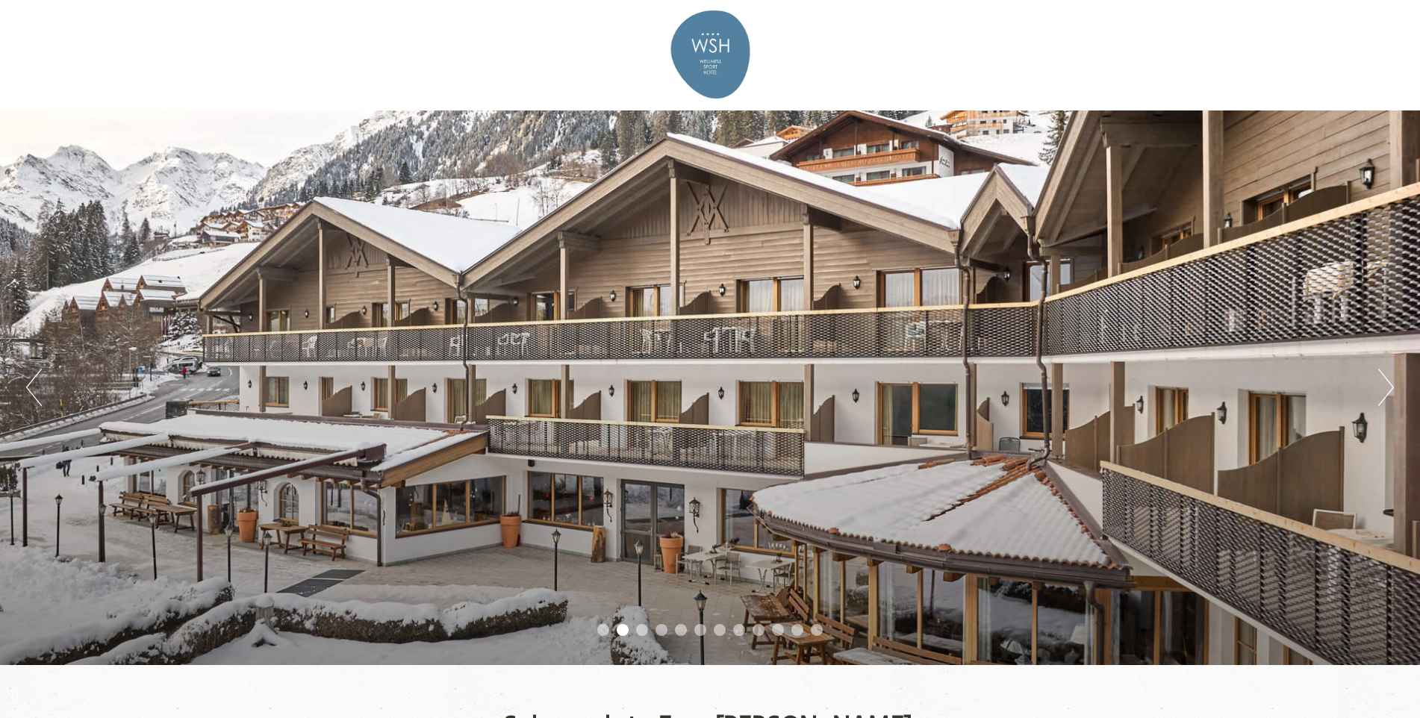
scroll to position [0, 0]
